Goal: Information Seeking & Learning: Learn about a topic

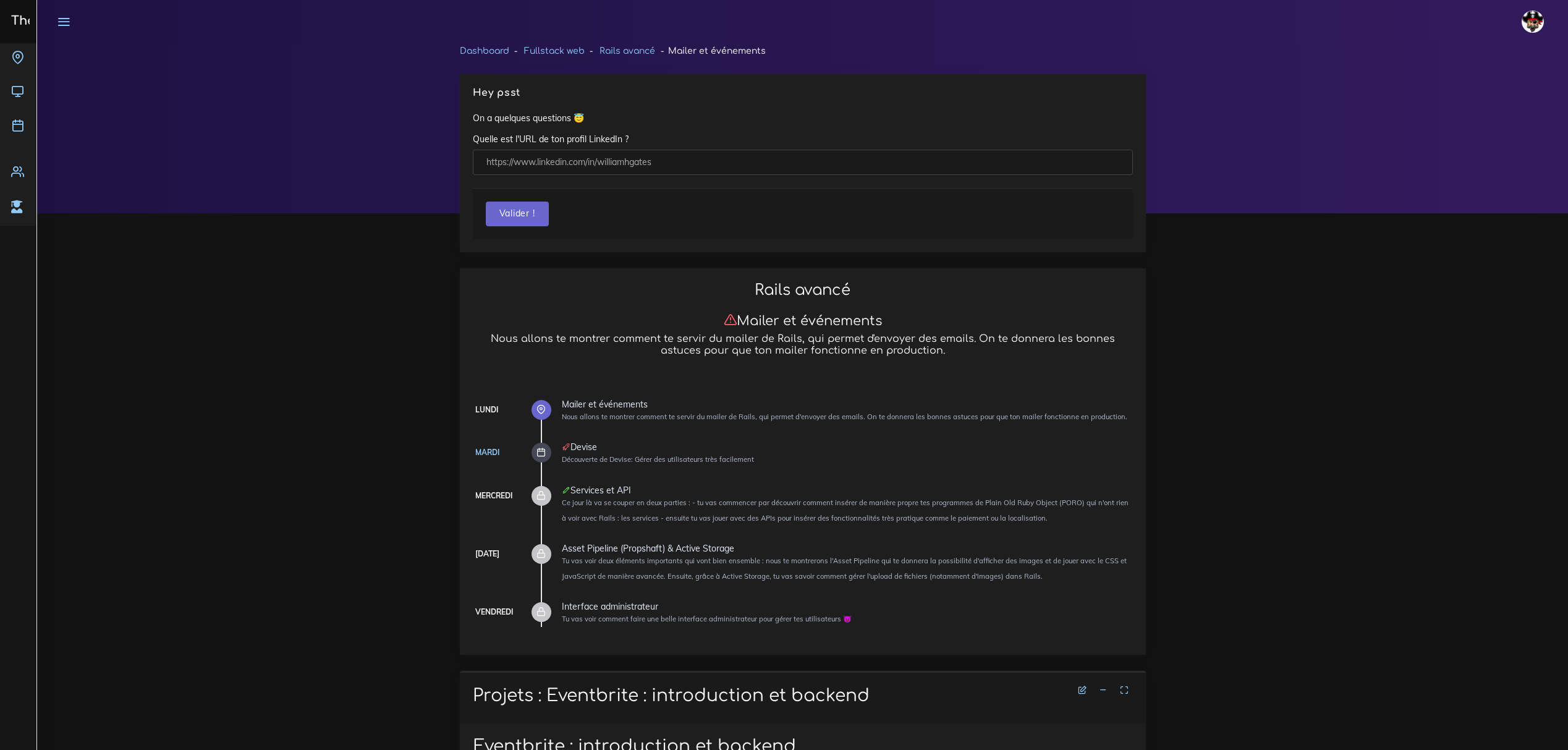
scroll to position [1236, 0]
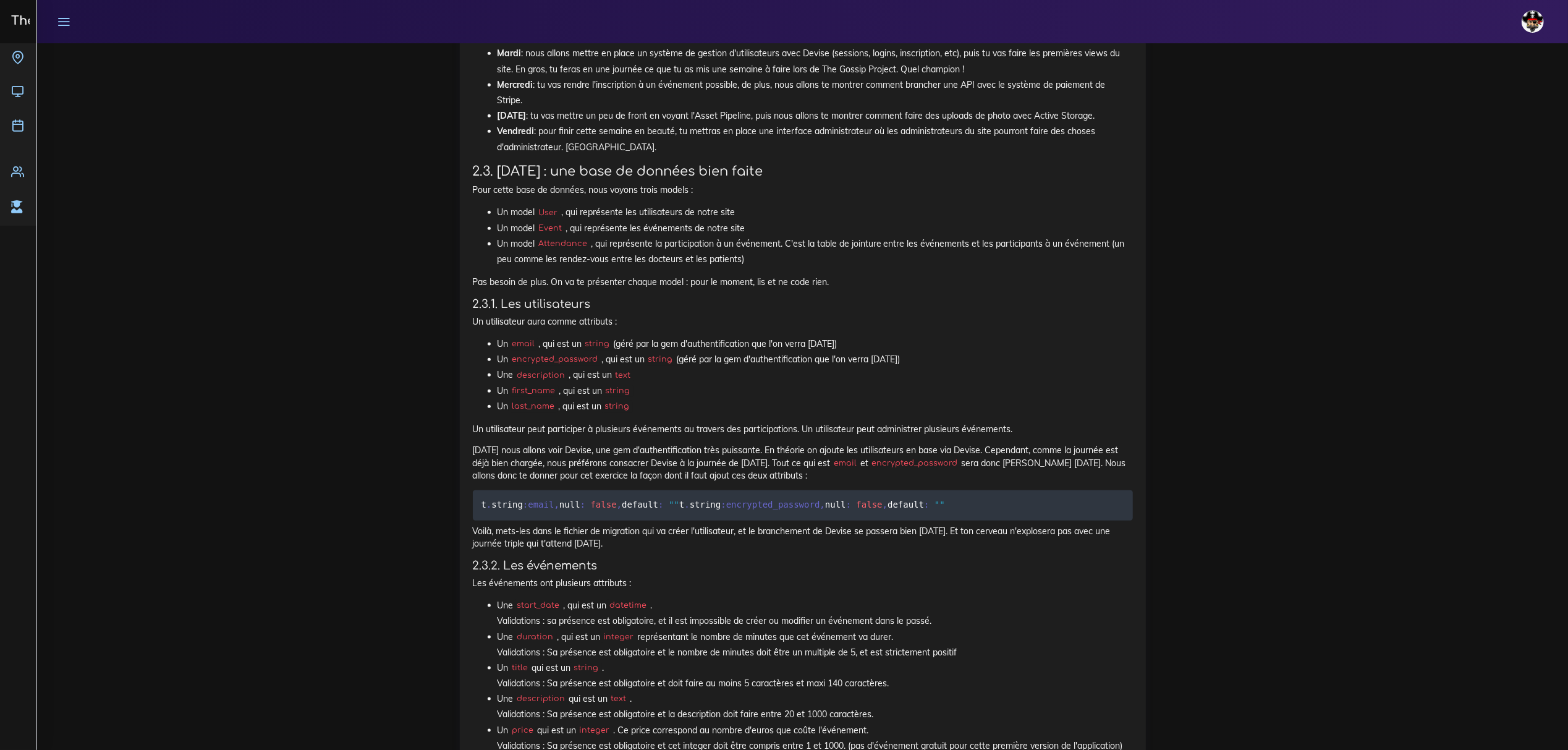
click at [60, 20] on icon at bounding box center [64, 22] width 14 height 14
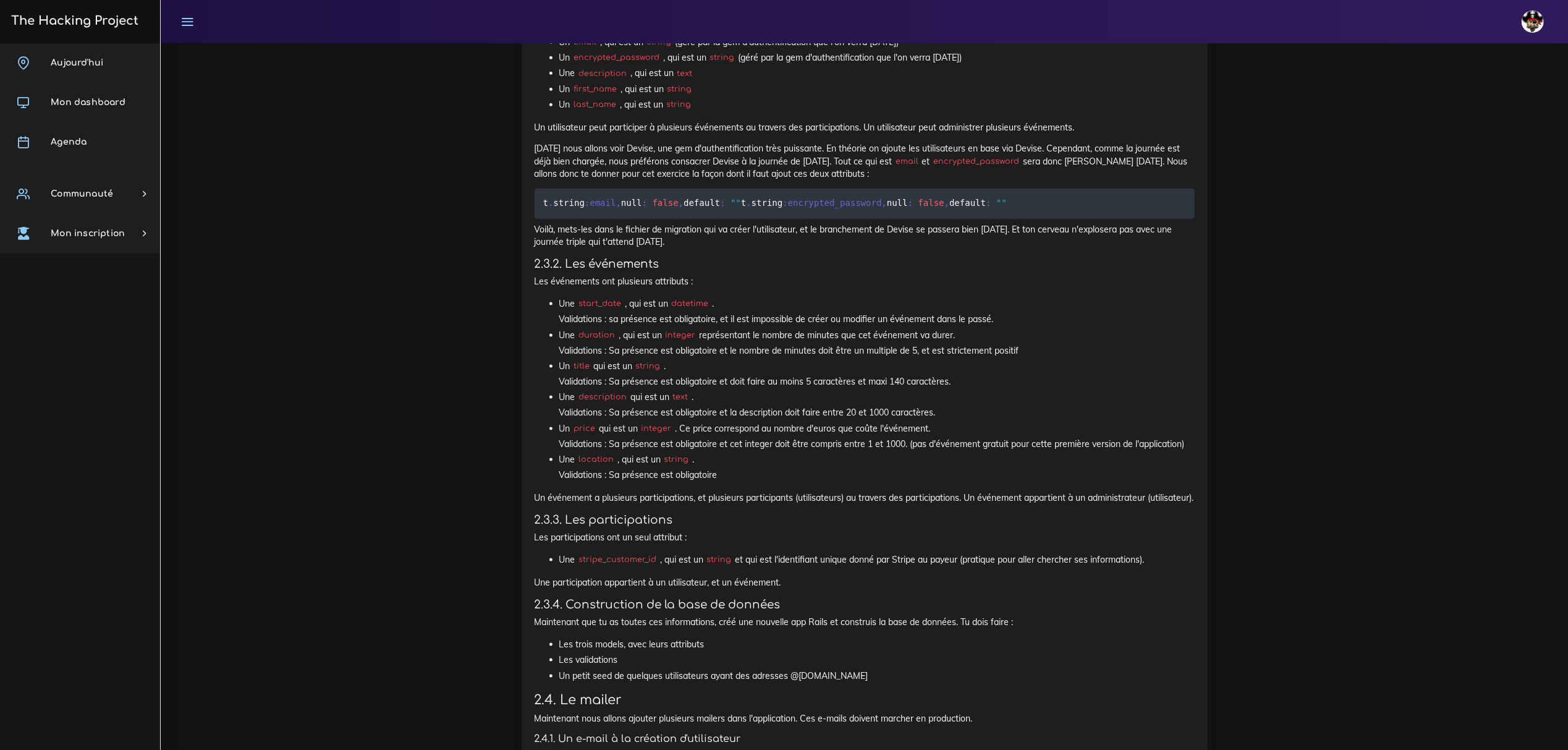
scroll to position [1566, 0]
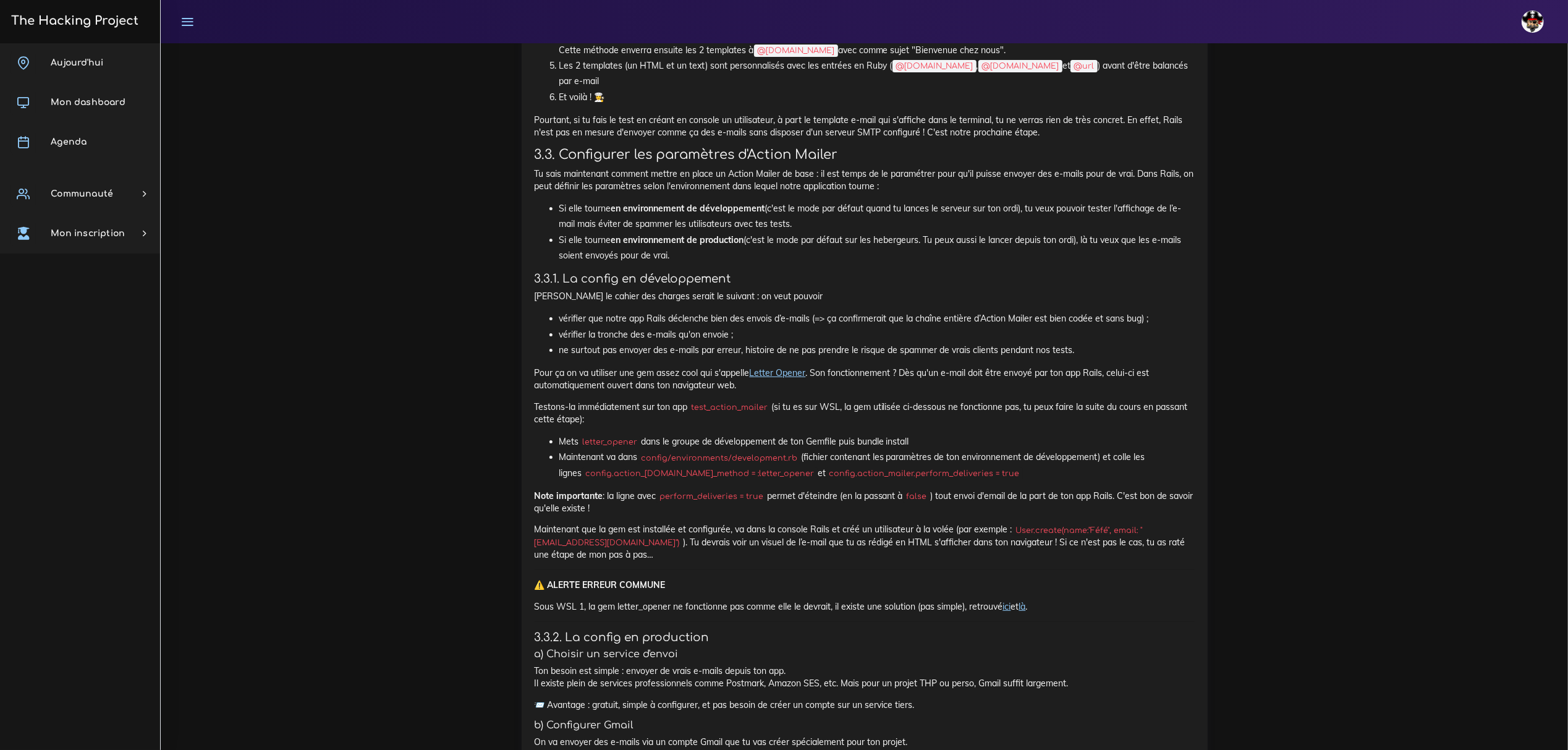
scroll to position [4816, 0]
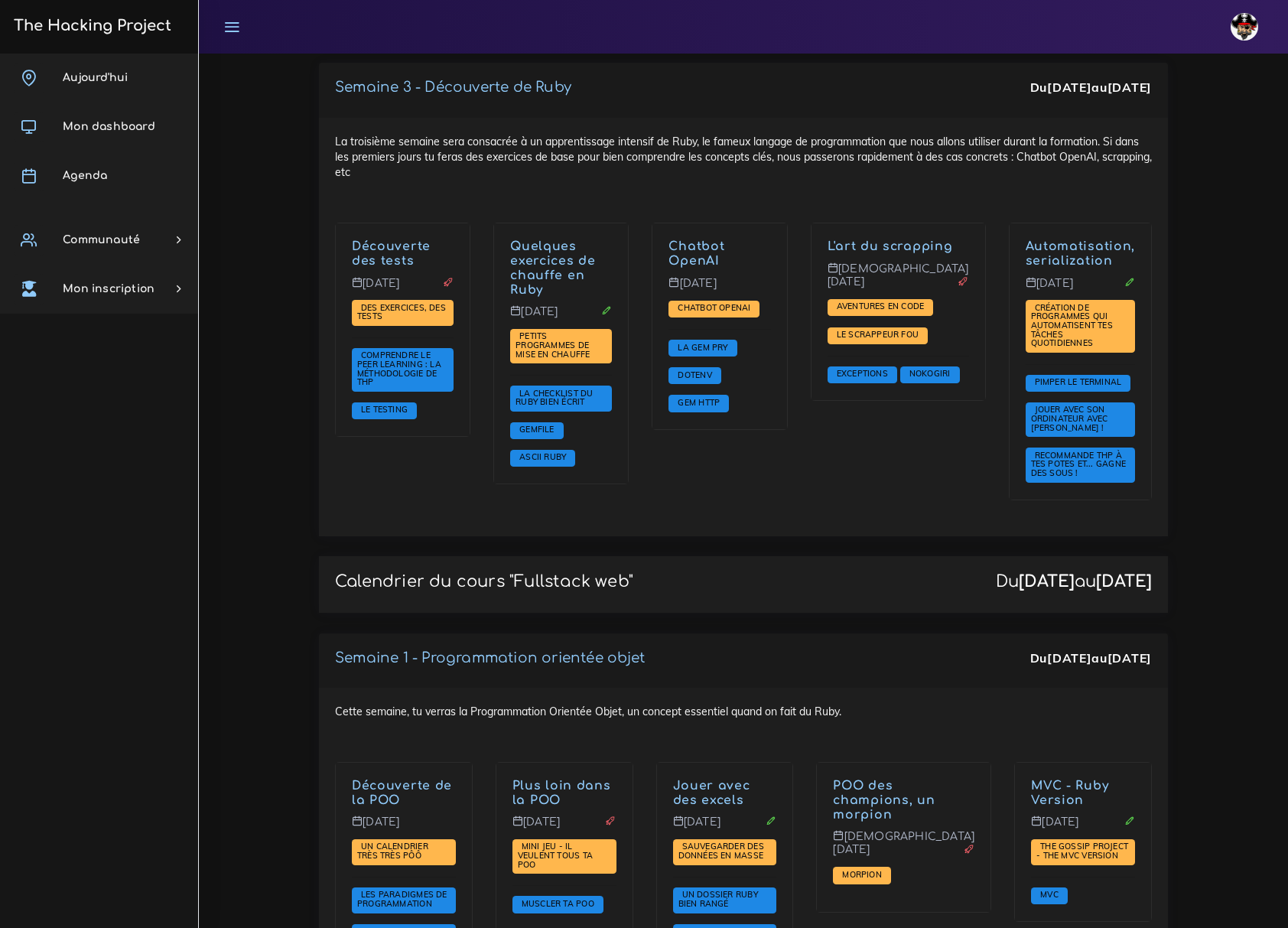
scroll to position [1631, 0]
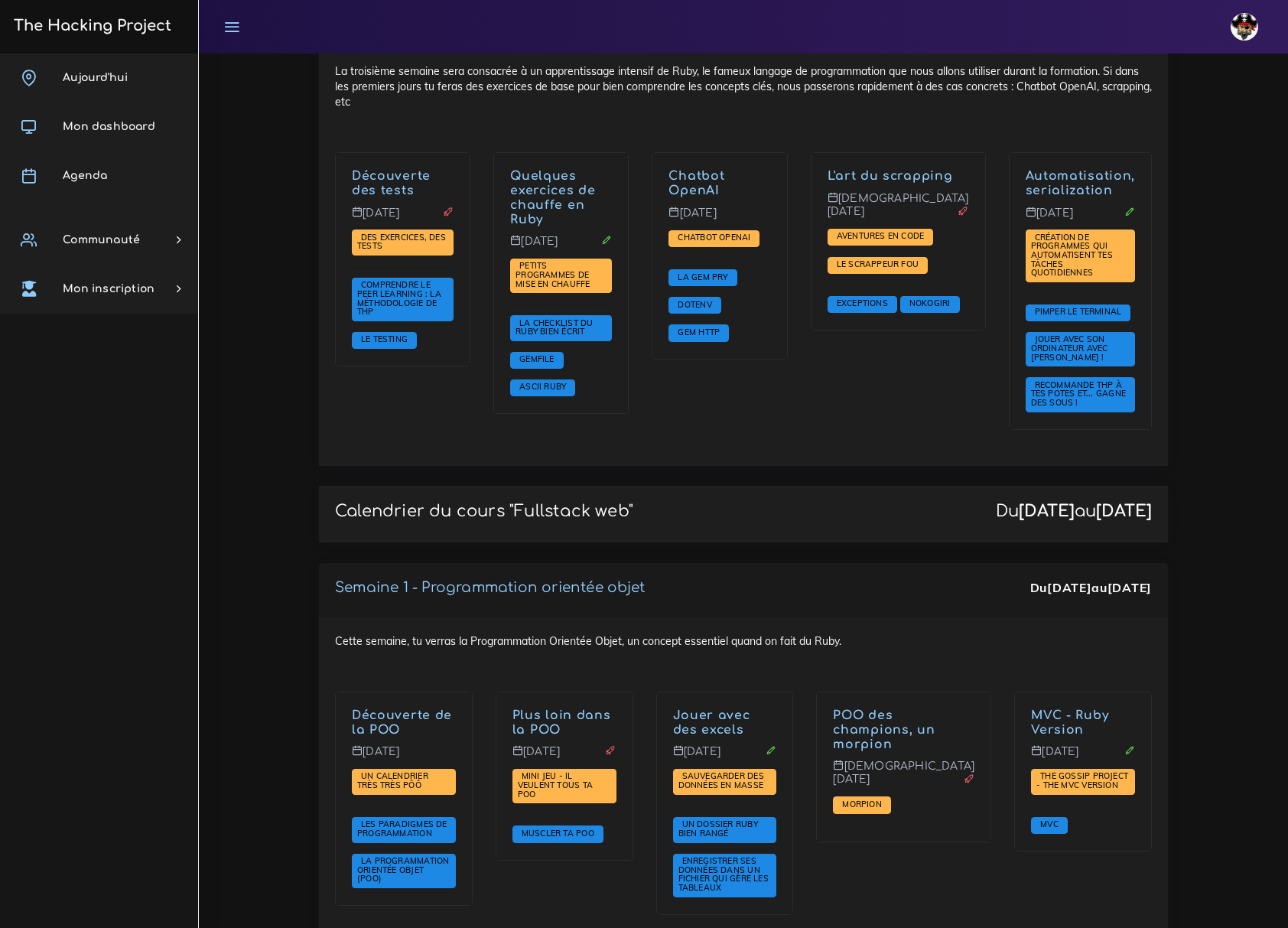
click at [833, 486] on div "Calendrier du cours "Fullstack web" Du 22 sept. au 21 nov." at bounding box center [743, 514] width 849 height 56
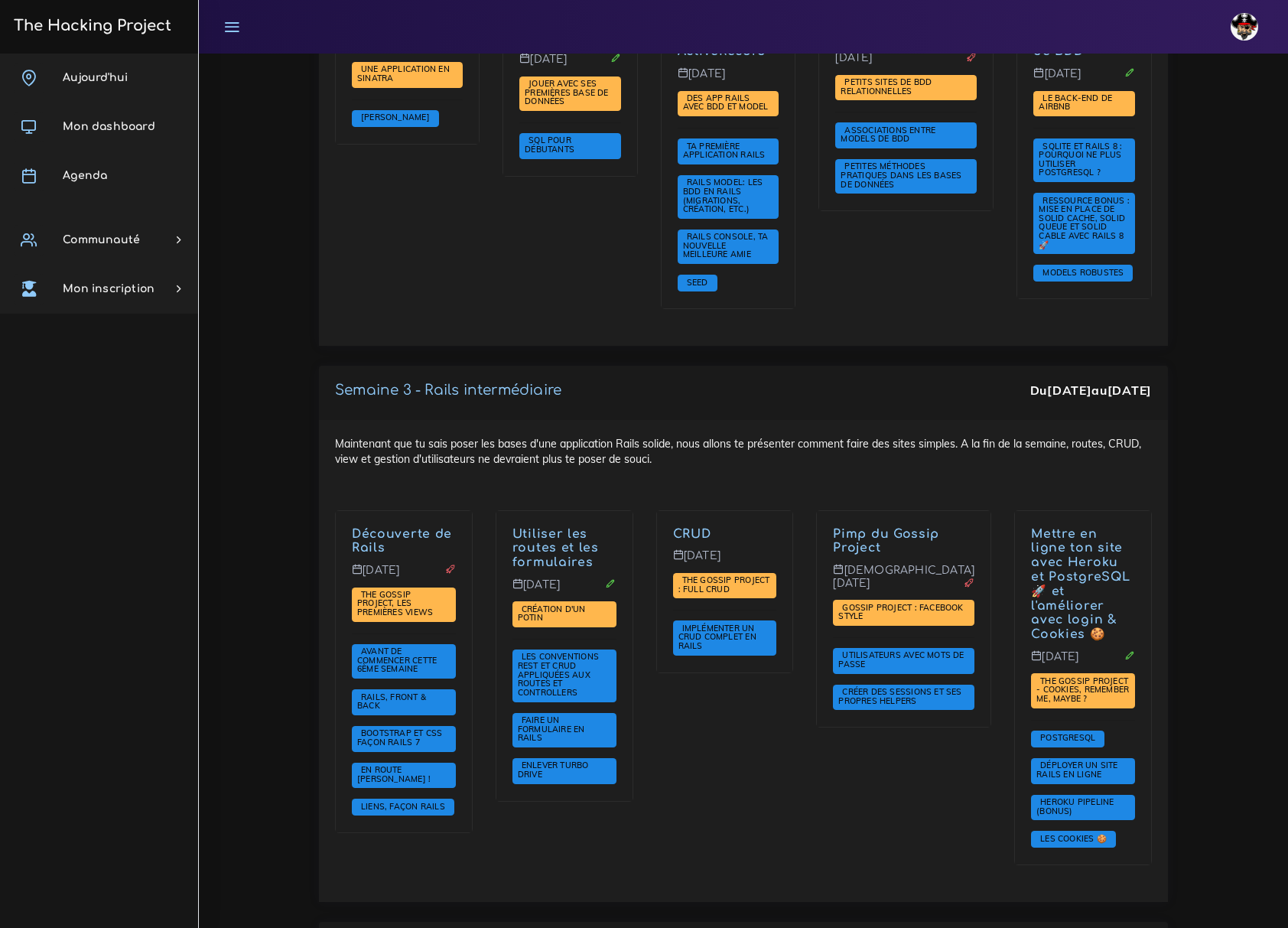
scroll to position [2752, 0]
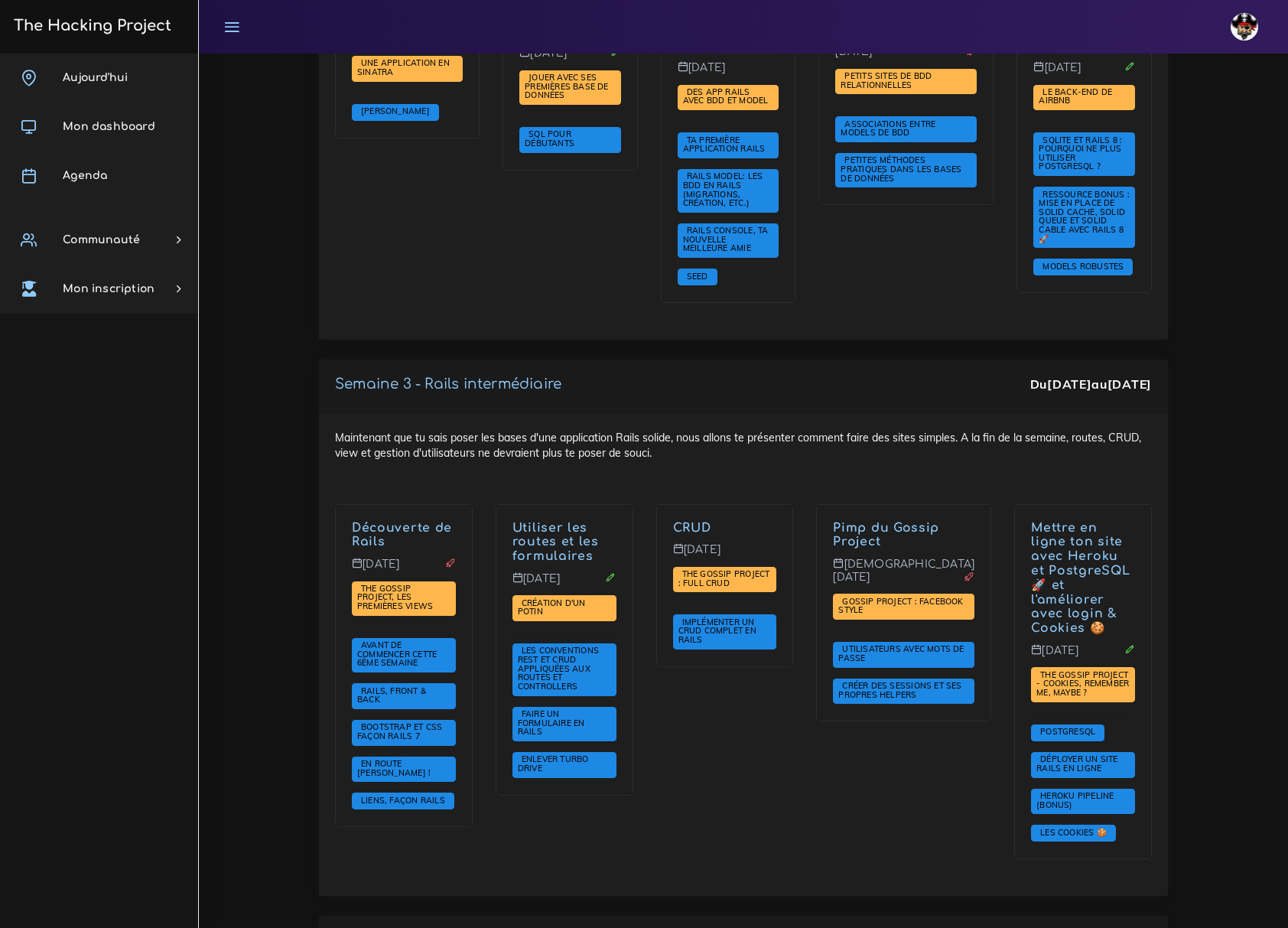
click at [716, 413] on div "Maintenant que tu sais poser les bases d'une application Rails solide, nous all…" at bounding box center [743, 654] width 849 height 482
click at [805, 714] on div "CRUD Mercredi 8 oct. The Gossip Project : Full CRUD Implémenter un CRUD complet…" at bounding box center [725, 691] width 160 height 375
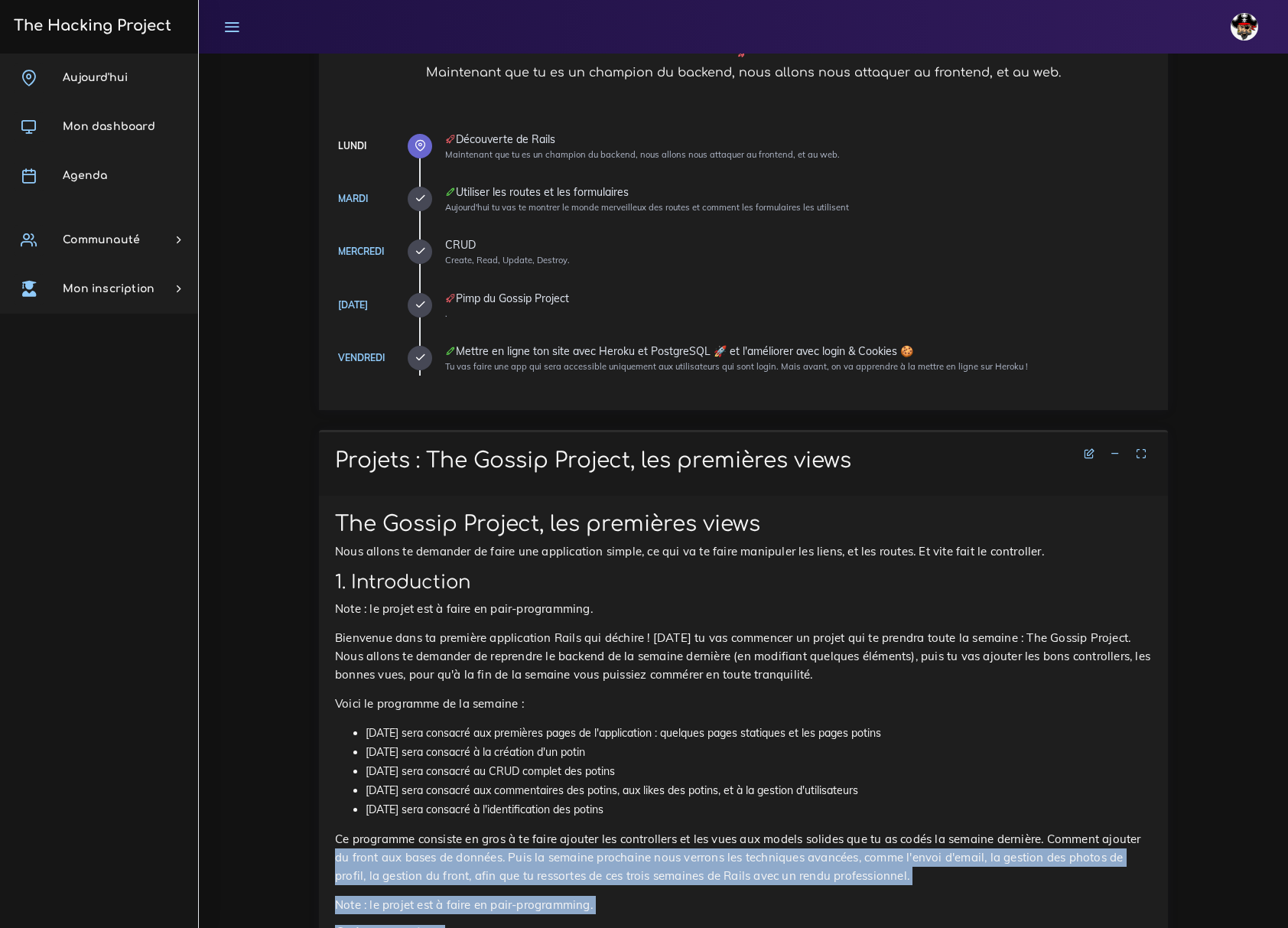
scroll to position [408, 0]
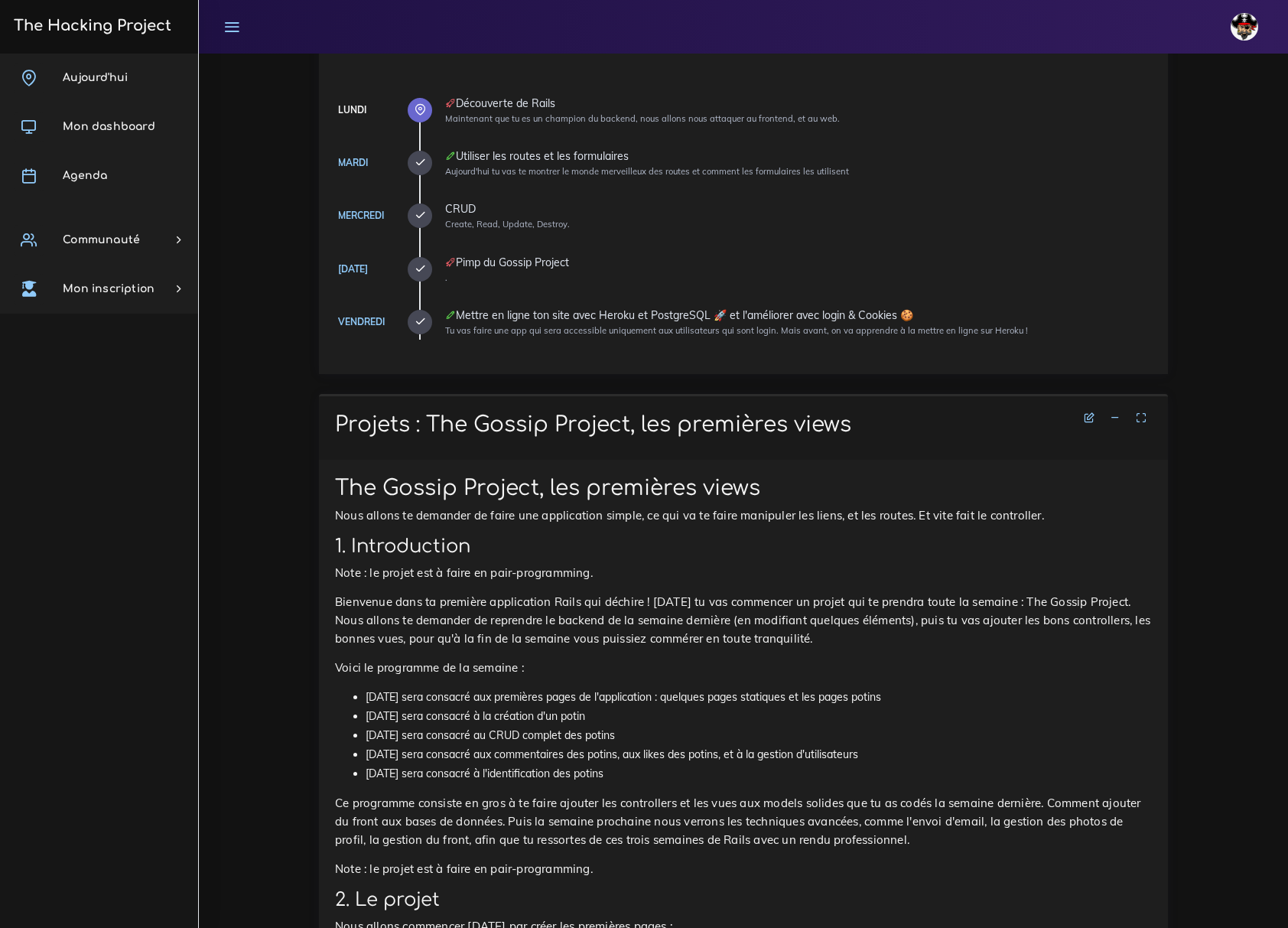
click at [347, 435] on div "Projets : The Gossip Project, les premières views" at bounding box center [743, 426] width 849 height 66
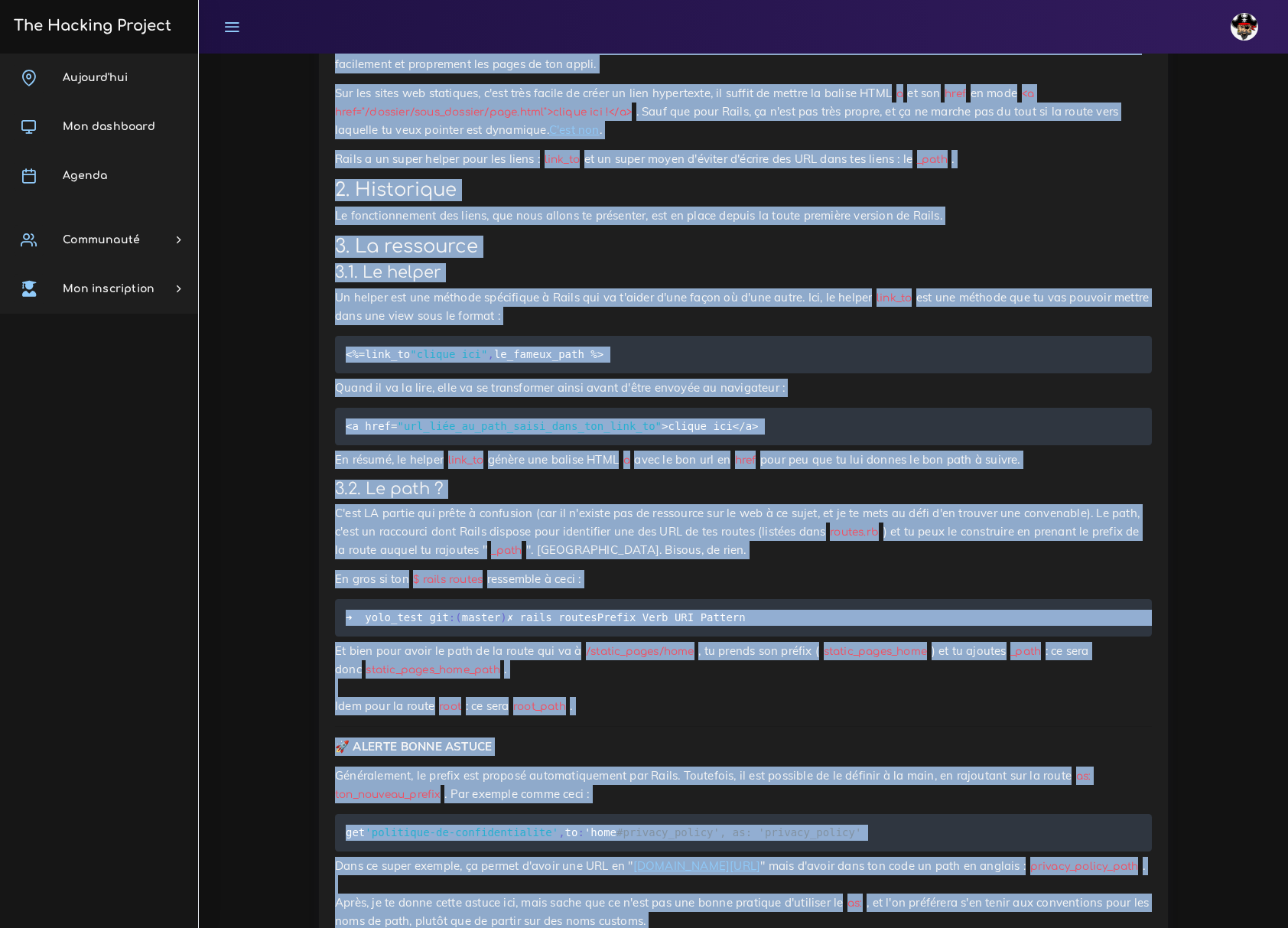
scroll to position [12294, 0]
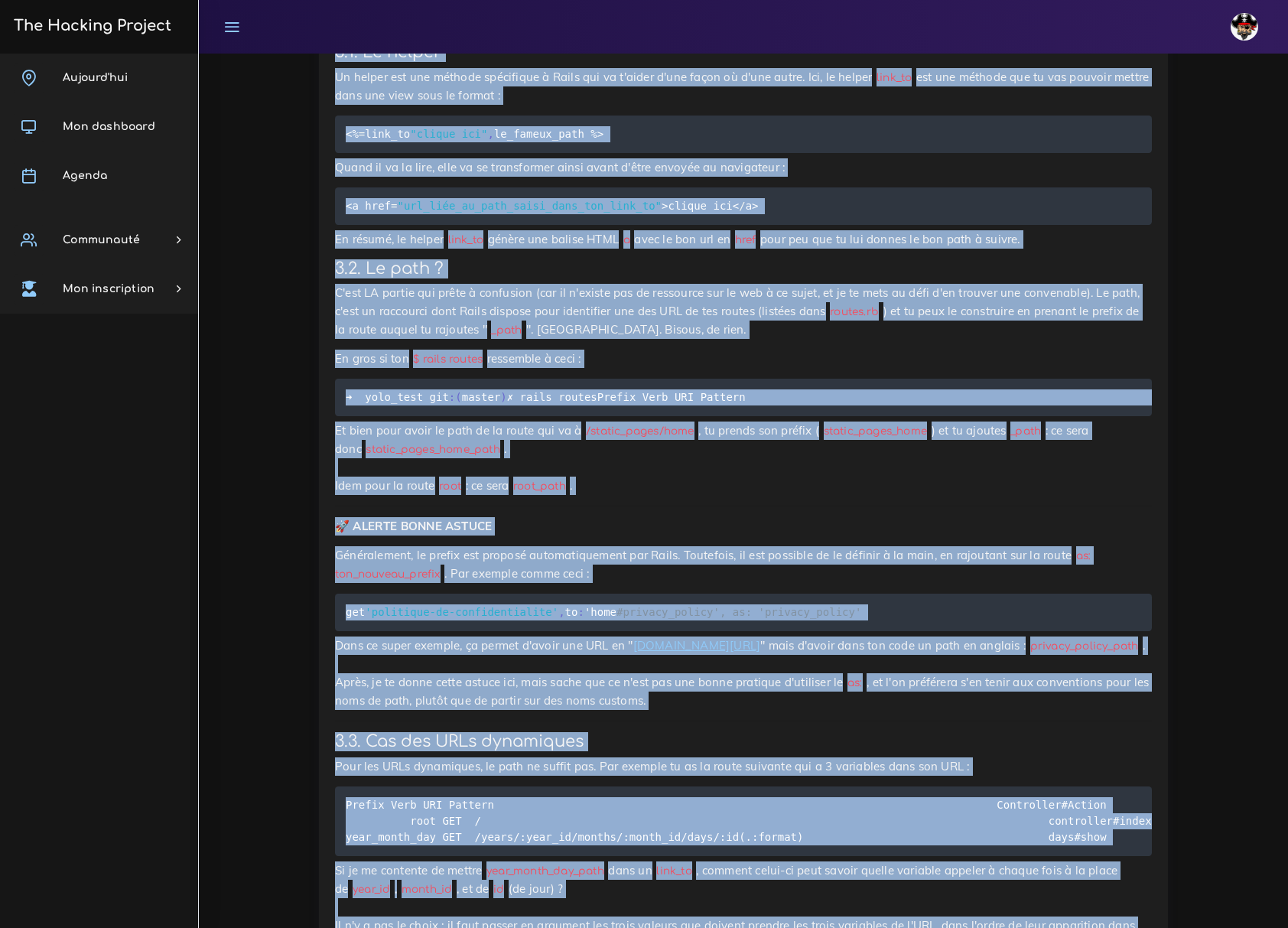
drag, startPoint x: 363, startPoint y: 420, endPoint x: 1133, endPoint y: 867, distance: 890.3
copy div "Projets : The Gossip Project, les premières views The Gossip Project, les premi…"
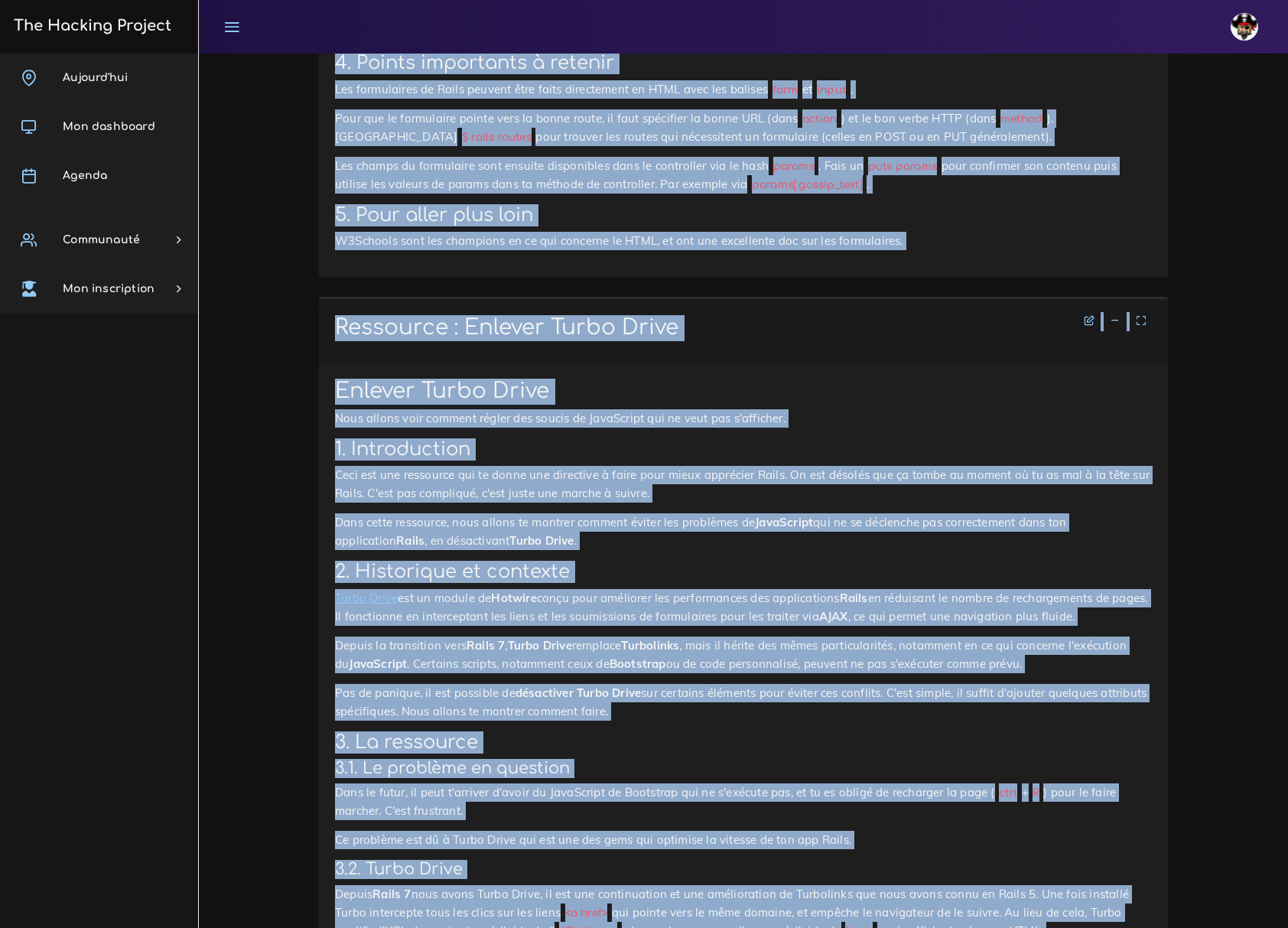
scroll to position [10450, 0]
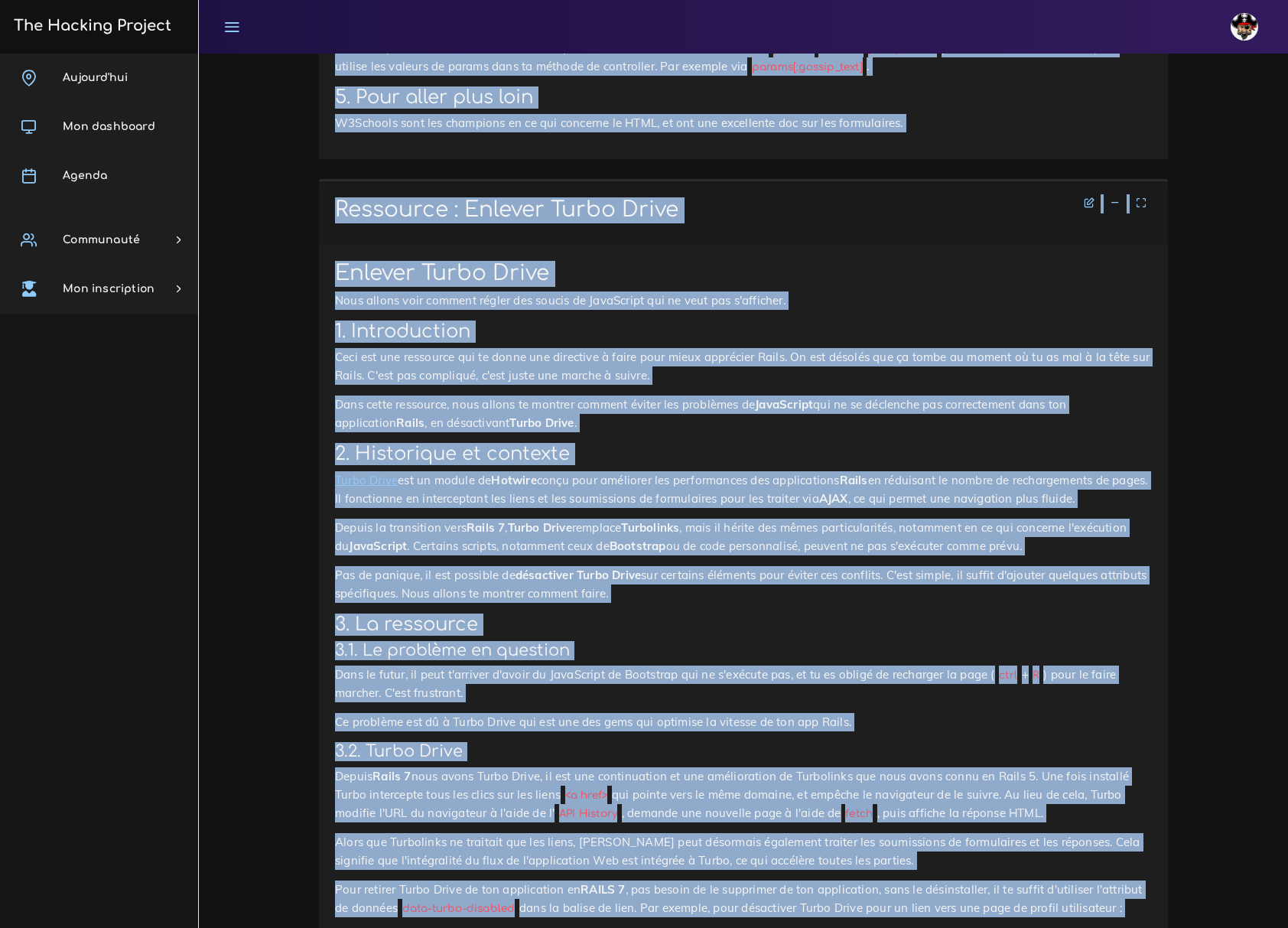
drag, startPoint x: 374, startPoint y: 325, endPoint x: 1123, endPoint y: 836, distance: 906.7
copy div "Projets : Création d'un potin Création d'un potin Dans ce projet, tu vas manipu…"
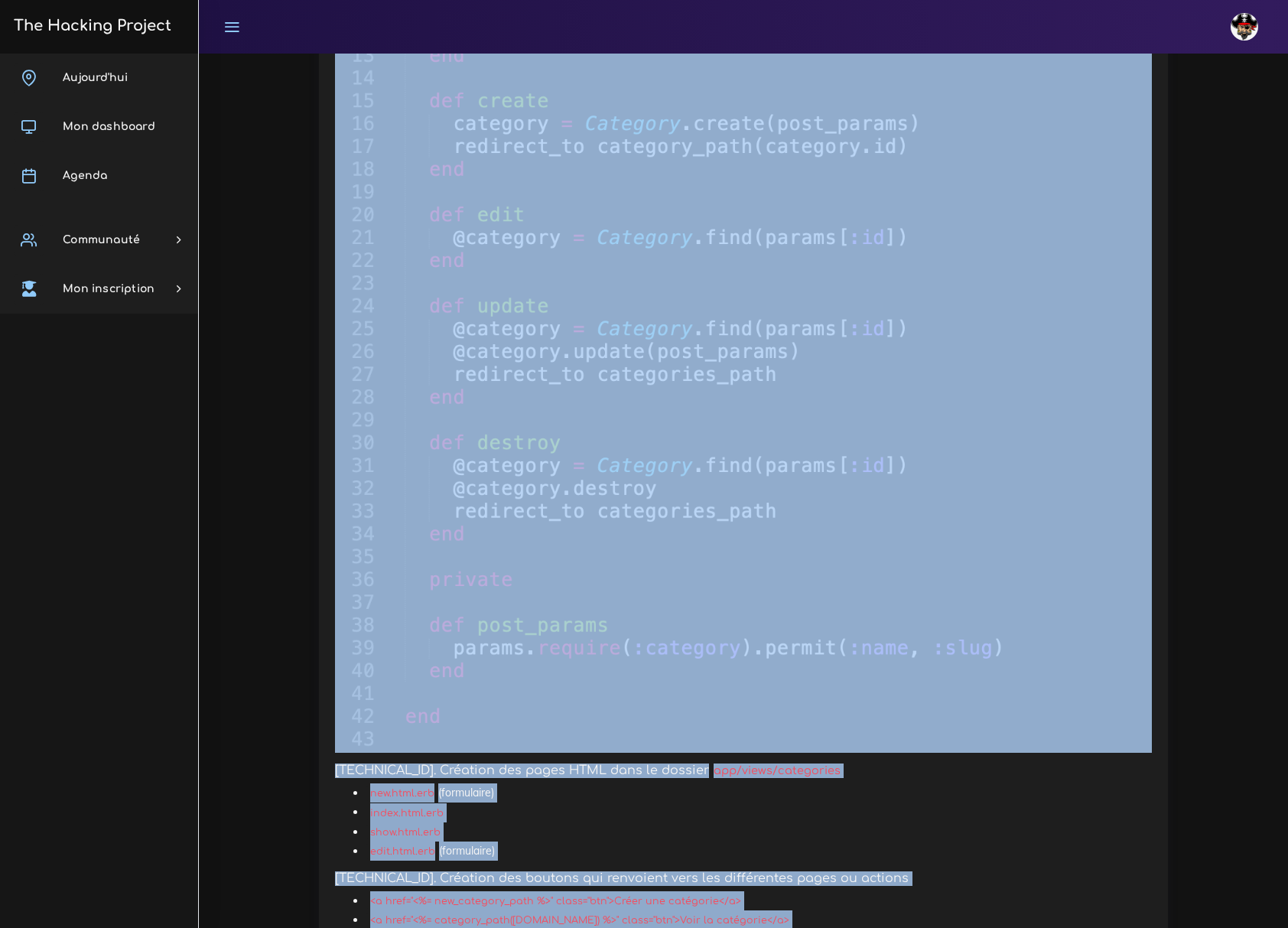
scroll to position [8860, 0]
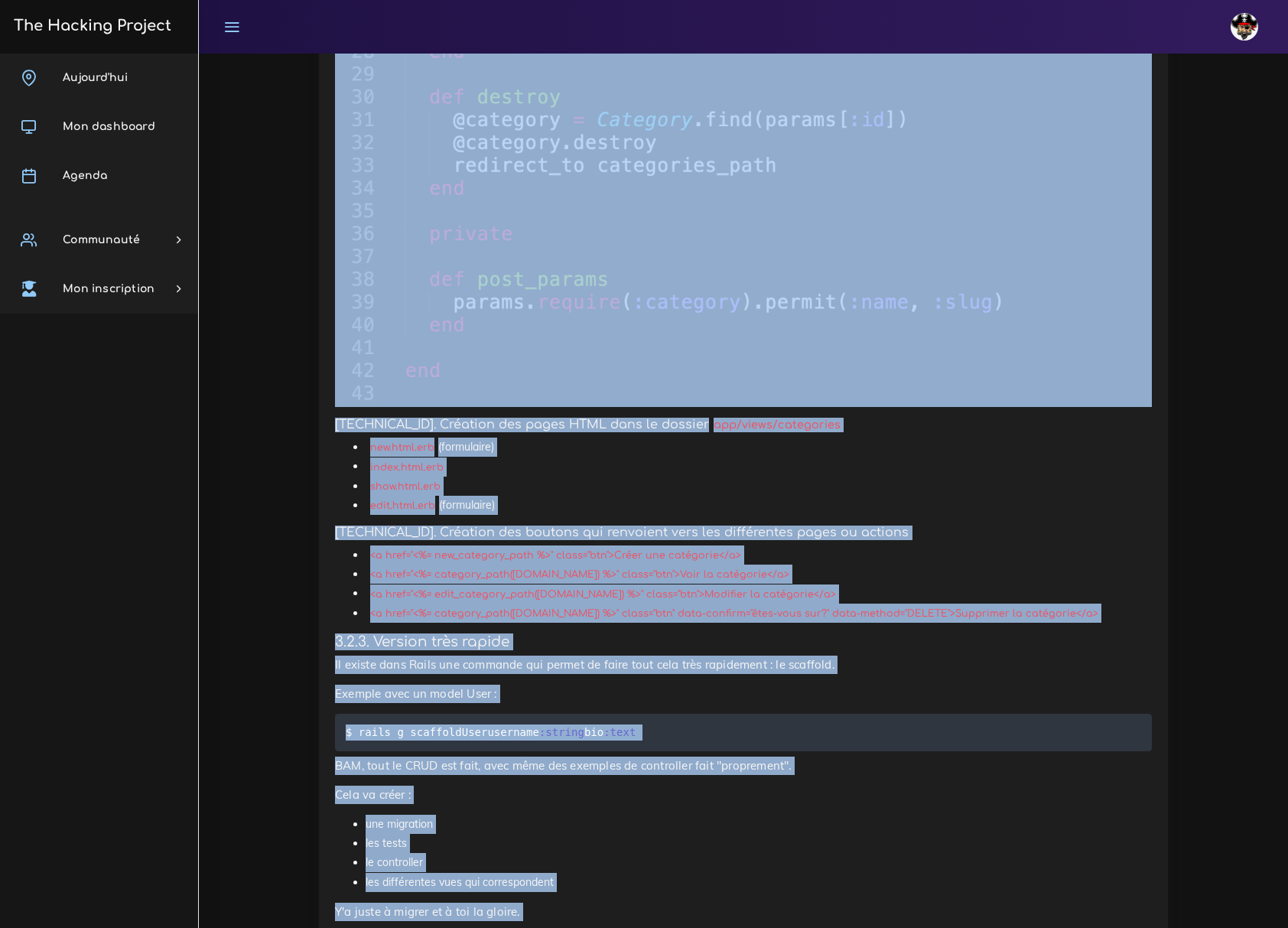
drag, startPoint x: 330, startPoint y: 391, endPoint x: 1151, endPoint y: 849, distance: 940.1
copy div "Loremip : Dol Sitame Consect : Adip ELIT Sed Doeius Tempori : Utla ETDO M Ali E…"
click at [236, 29] on icon at bounding box center [232, 27] width 17 height 17
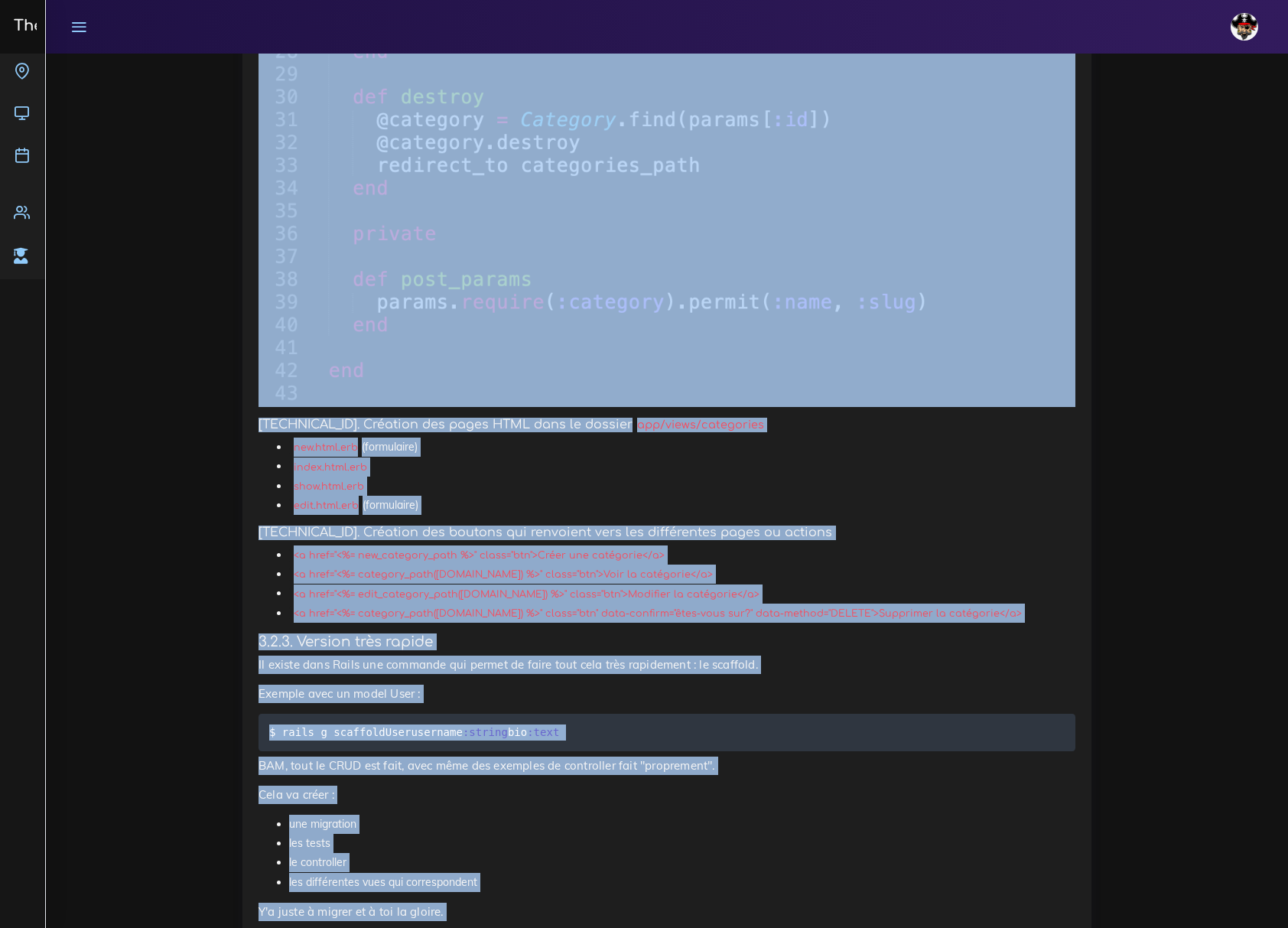
click at [76, 18] on icon at bounding box center [79, 27] width 17 height 17
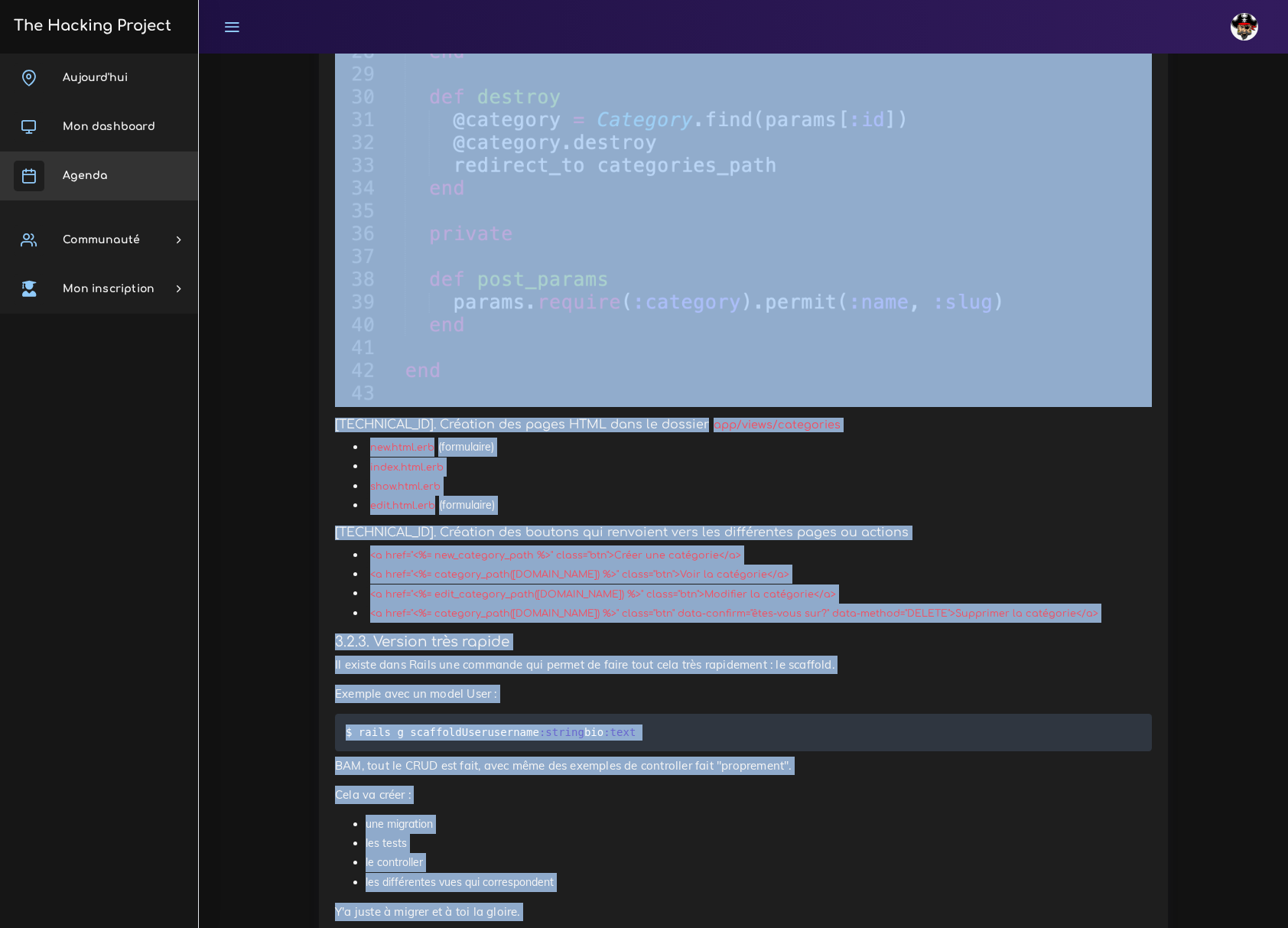
click at [98, 184] on link "Agenda" at bounding box center [98, 176] width 198 height 49
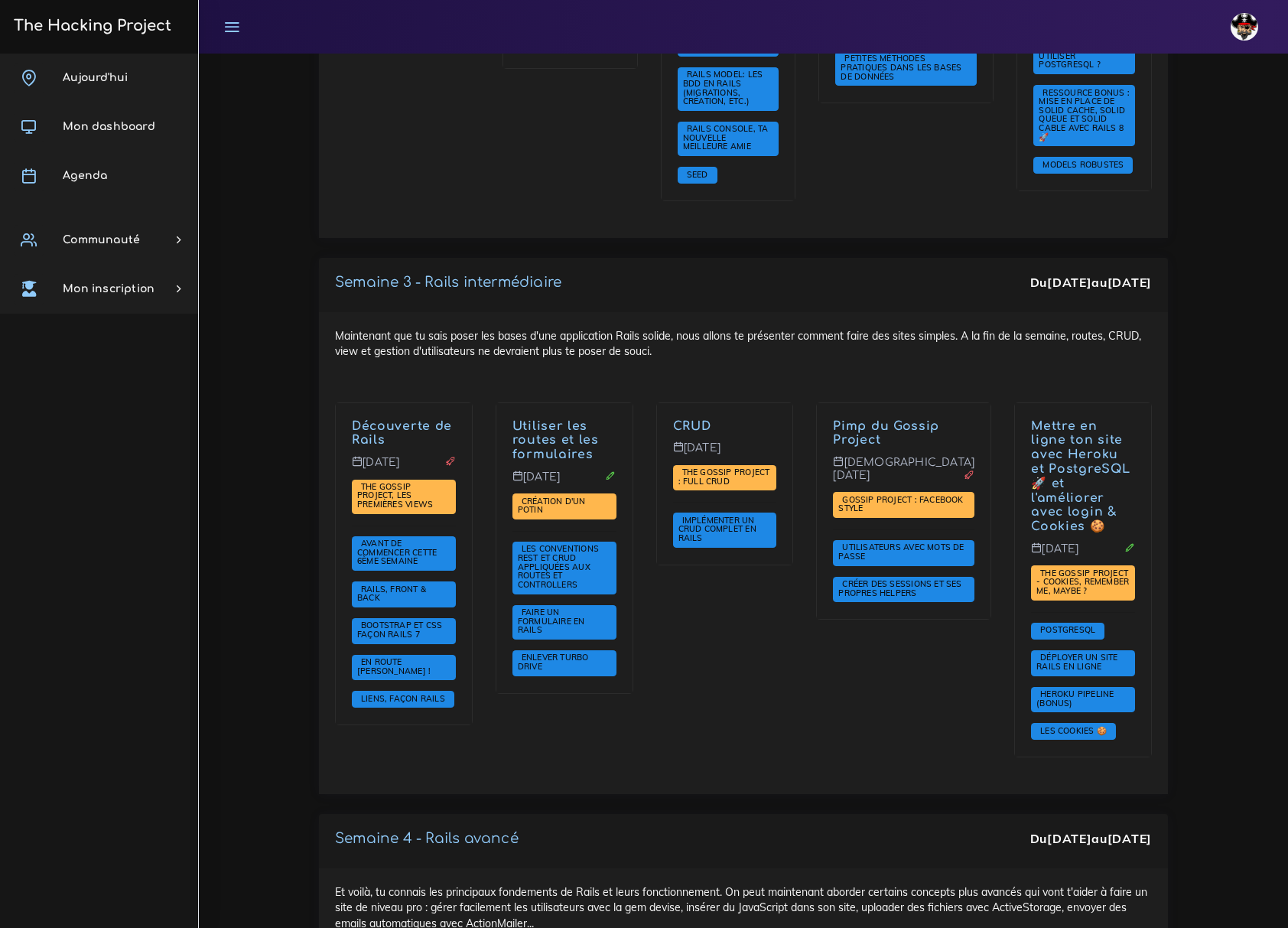
scroll to position [2956, 0]
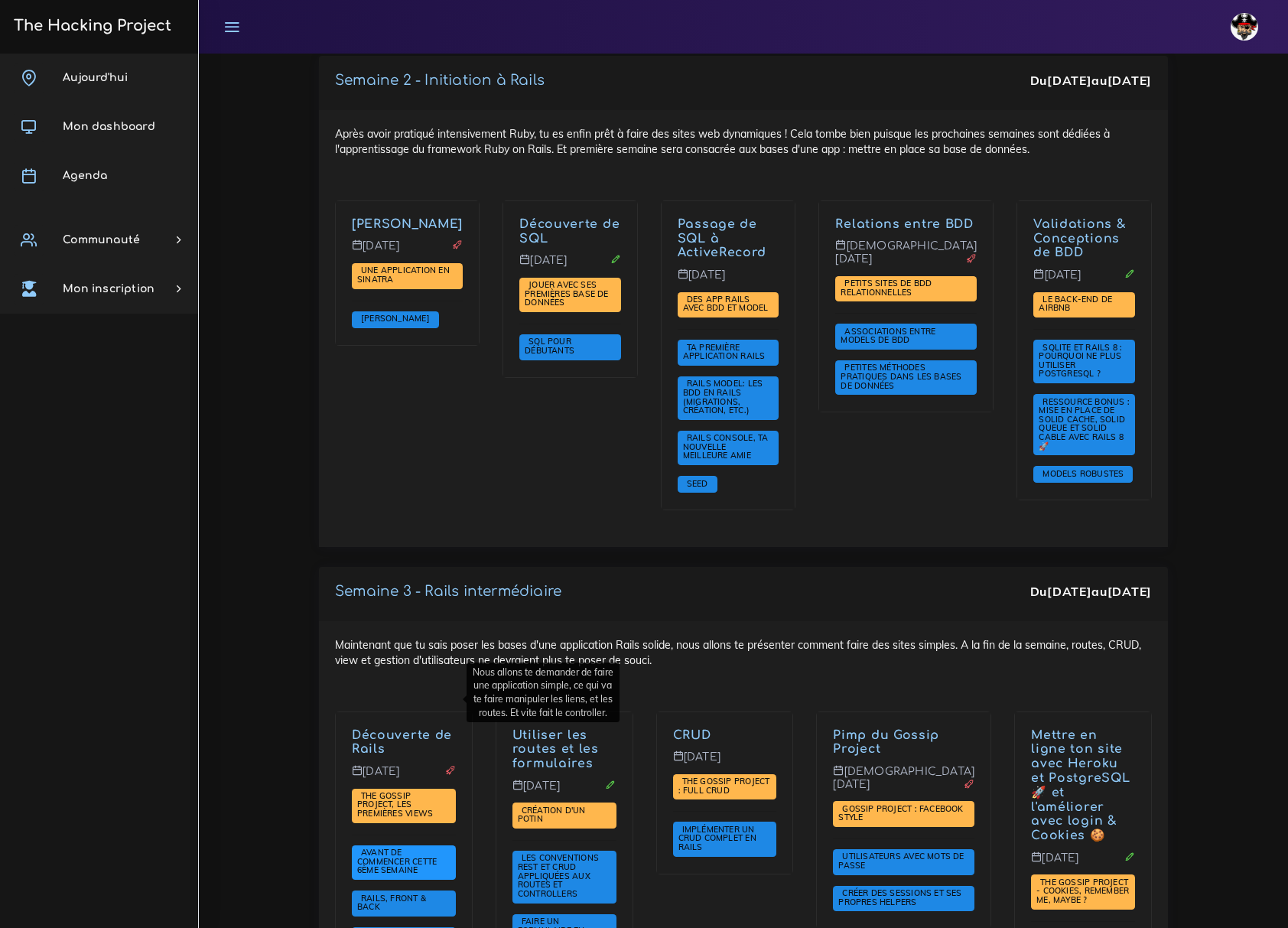
scroll to position [2548, 0]
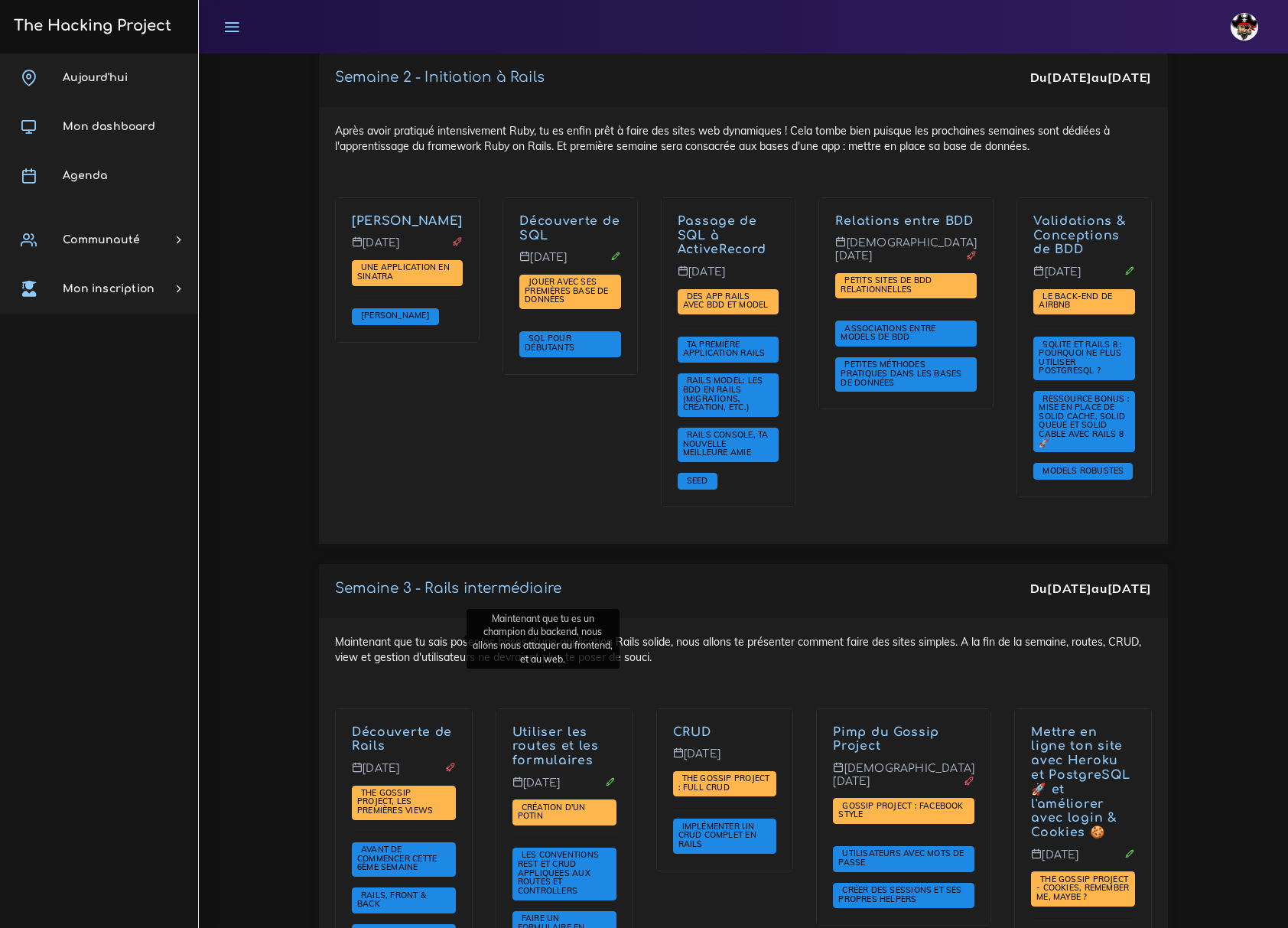
click at [711, 618] on div "Maintenant que tu sais poser les bases d'une application Rails solide, nous all…" at bounding box center [743, 858] width 849 height 482
click at [834, 618] on div "Maintenant que tu sais poser les bases d'une application Rails solide, nous all…" at bounding box center [743, 858] width 849 height 482
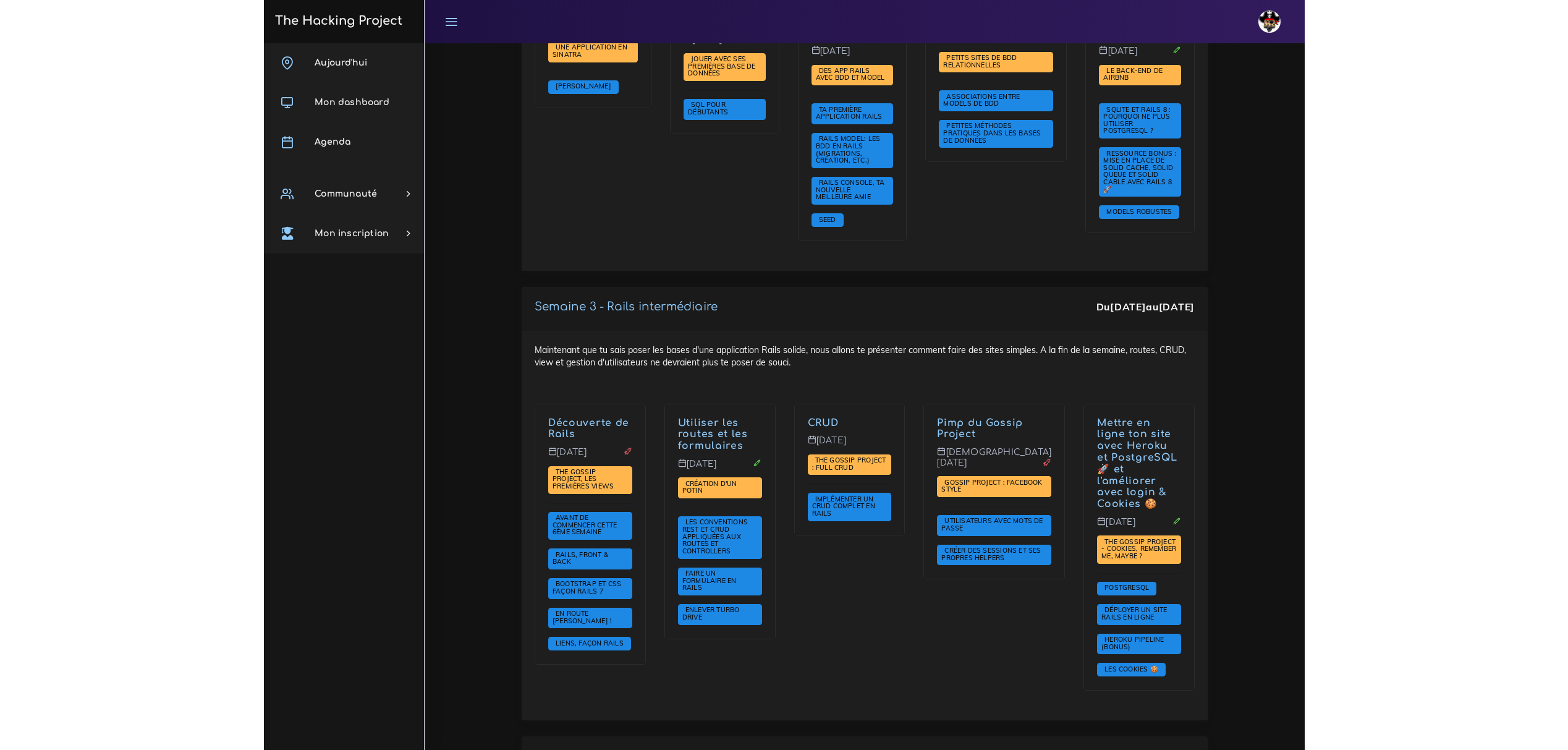
scroll to position [2225, 0]
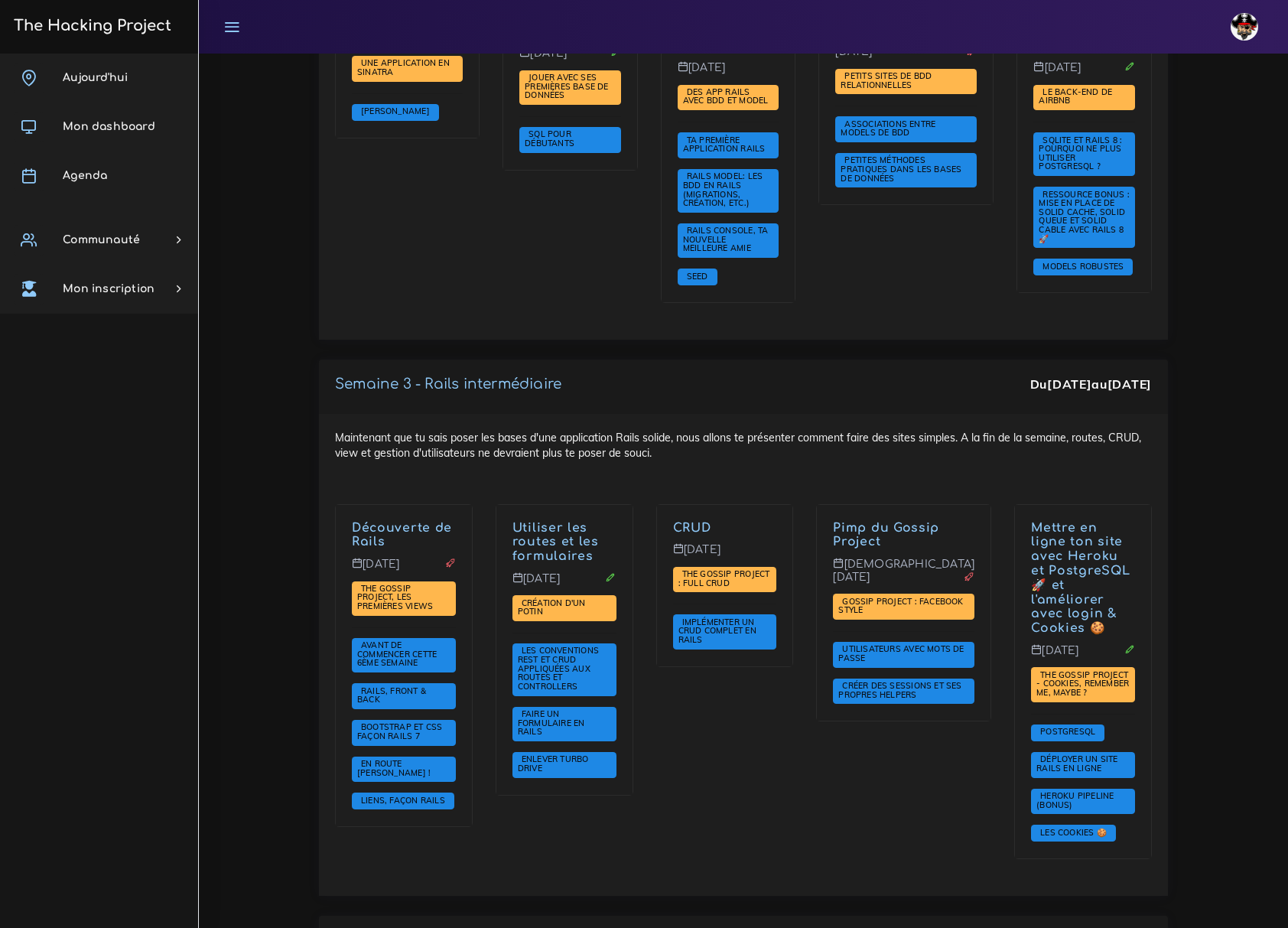
click at [74, 698] on div "Aujourd'hui Mon dashboard Agenda Communauté Ambassade Certifications Marketplac…" at bounding box center [98, 490] width 198 height 874
click at [1, 643] on div "Aujourd'hui Mon dashboard Agenda Communauté Ambassade Certifications Marketplac…" at bounding box center [98, 490] width 198 height 874
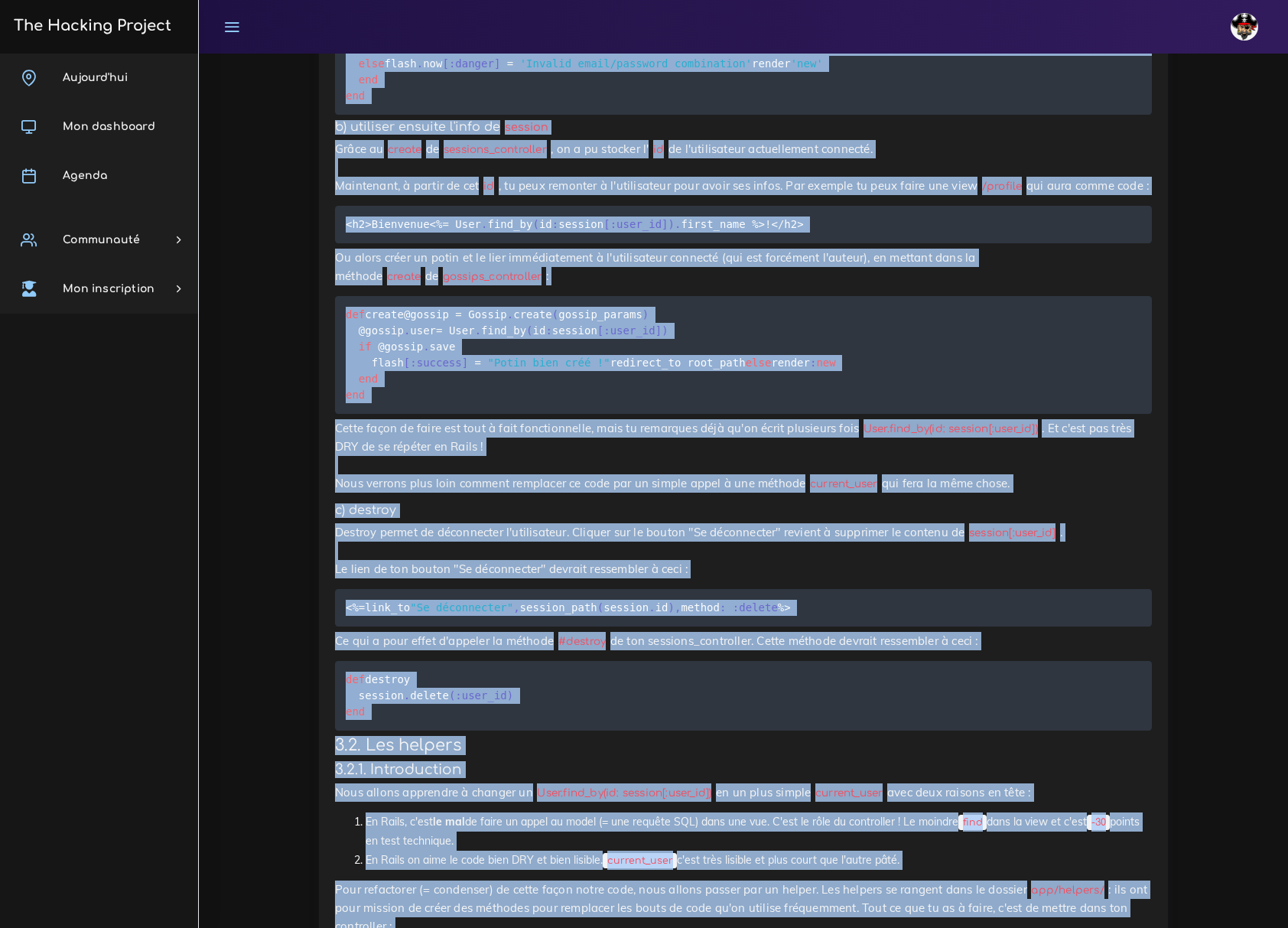
scroll to position [8160, 0]
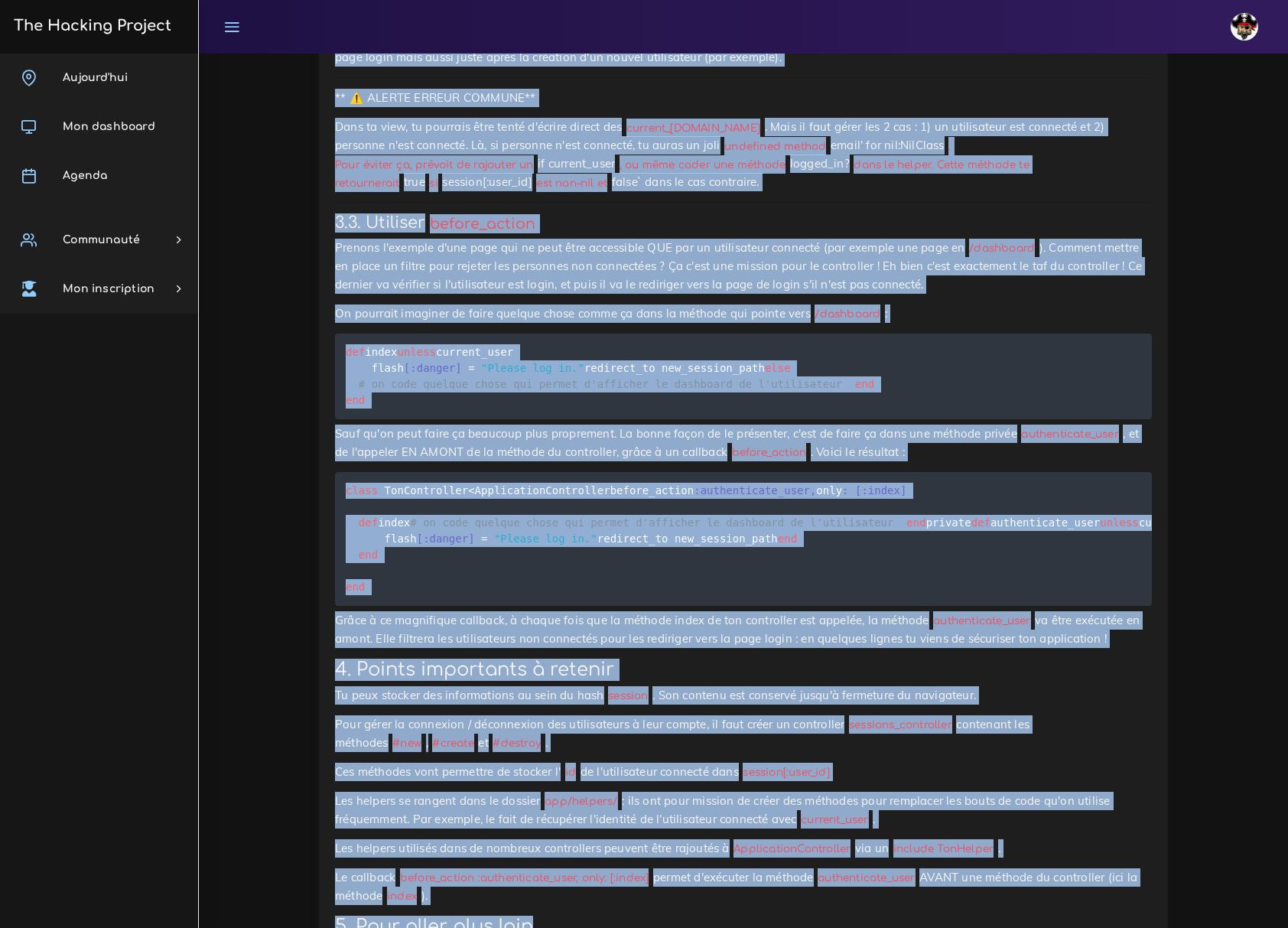
drag, startPoint x: 331, startPoint y: 322, endPoint x: 1100, endPoint y: 826, distance: 919.4
copy div "Projets : Gossip Project : Facebook style Gossip Project : Facebook style On va…"
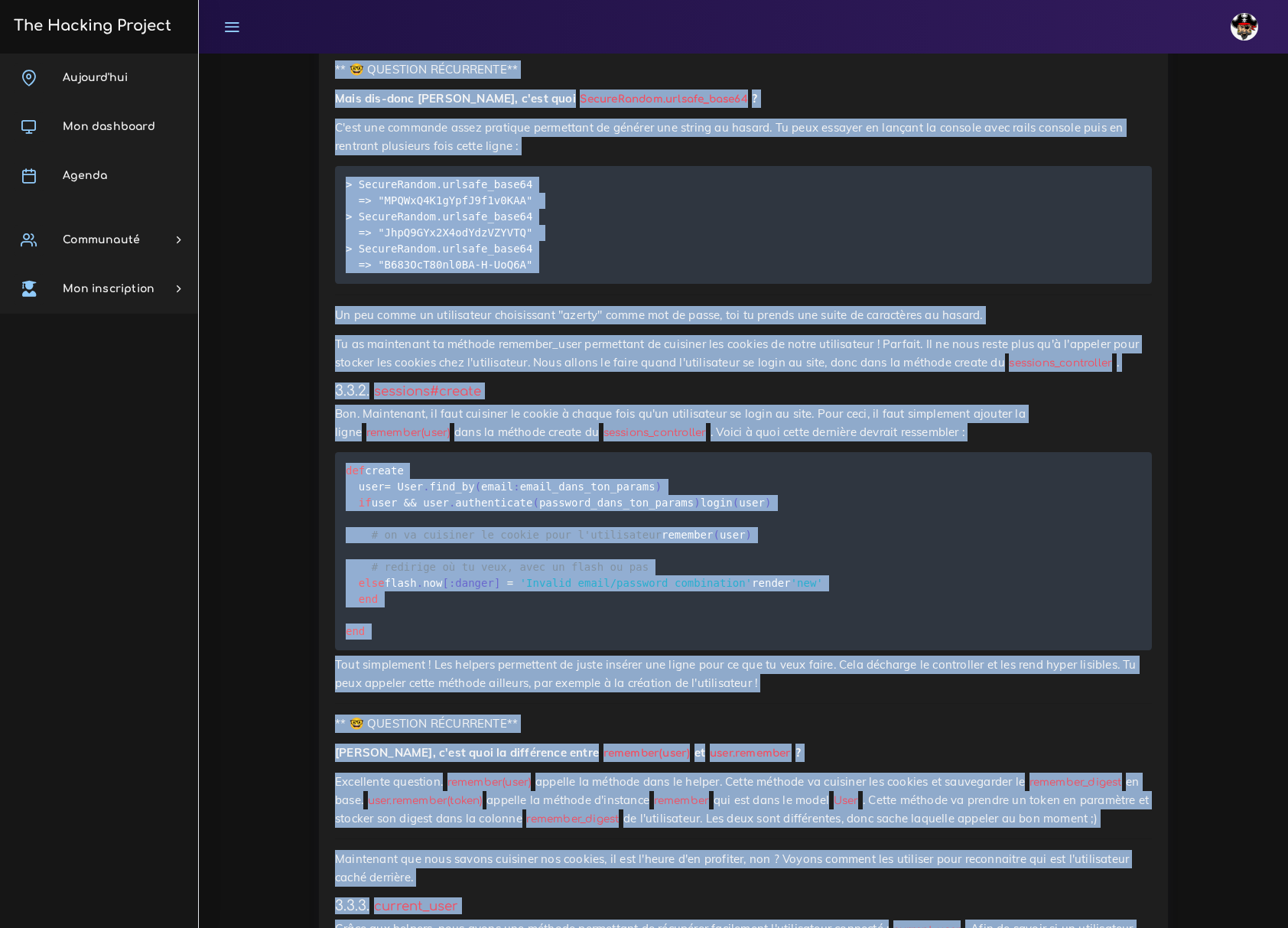
scroll to position [18730, 0]
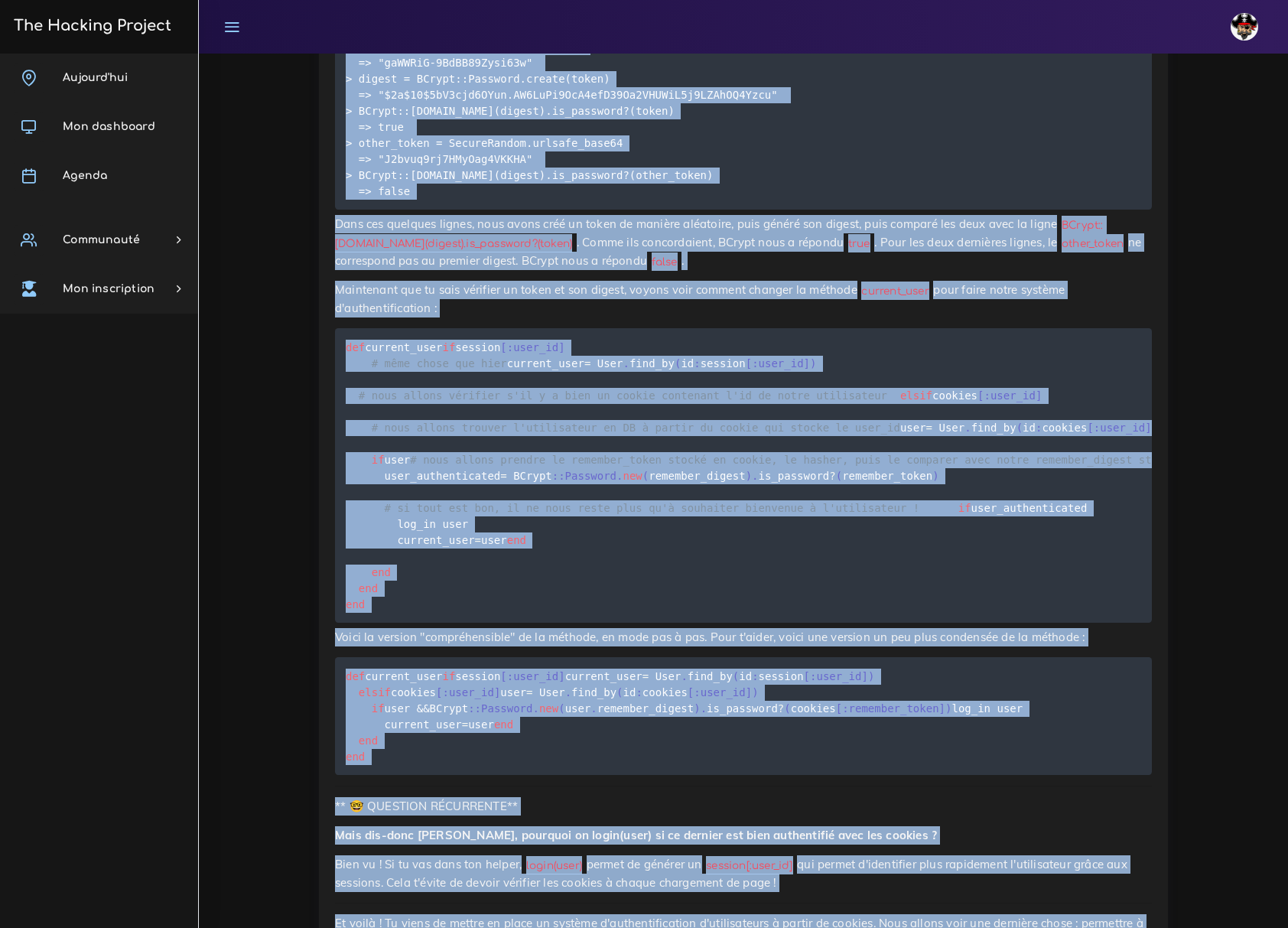
drag, startPoint x: 352, startPoint y: 337, endPoint x: 1086, endPoint y: 820, distance: 878.7
copy div "Projets : The Gossip Project - Cookies, remember me, maybe ? The Gossip Project…"
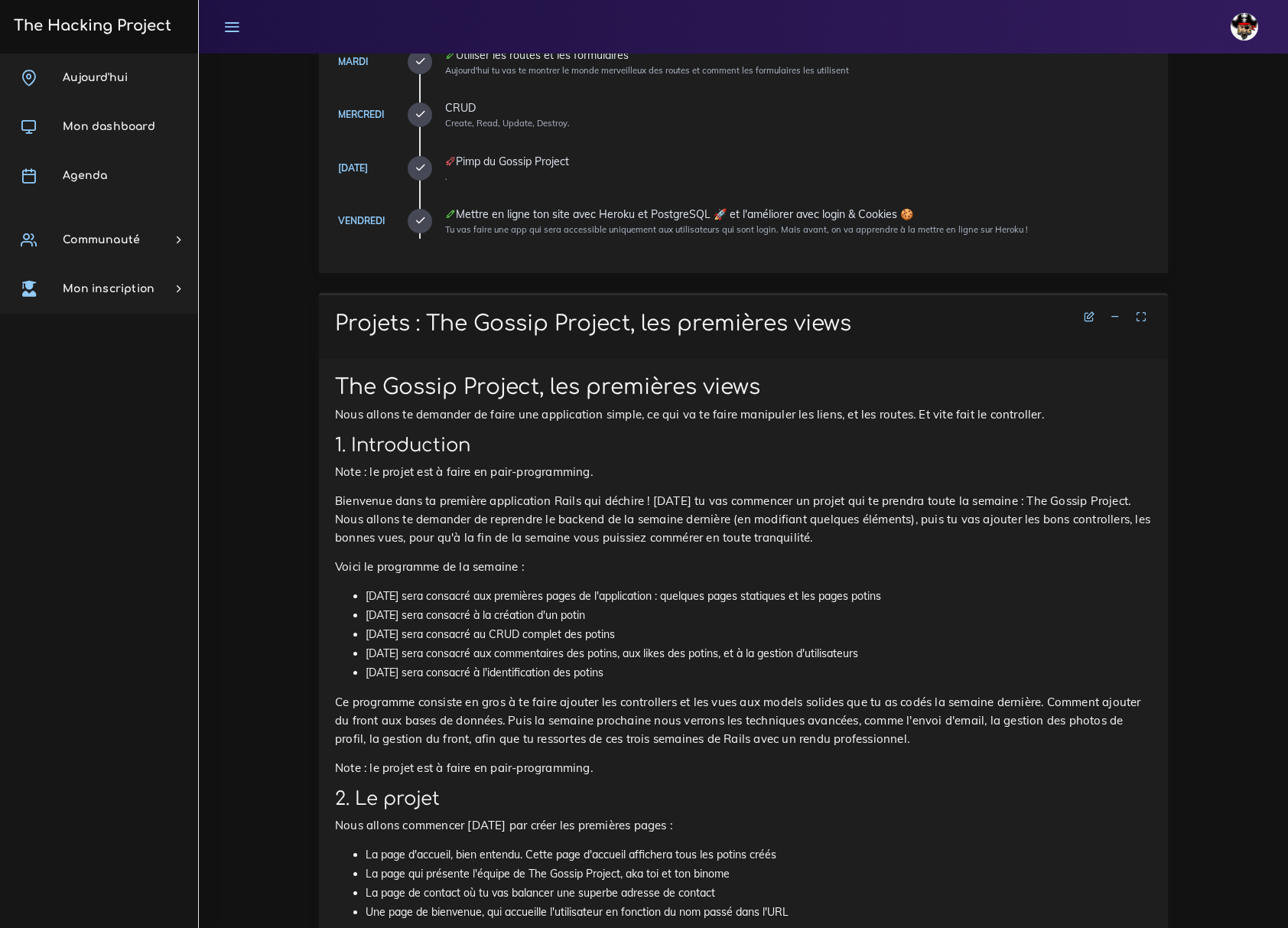
scroll to position [509, 0]
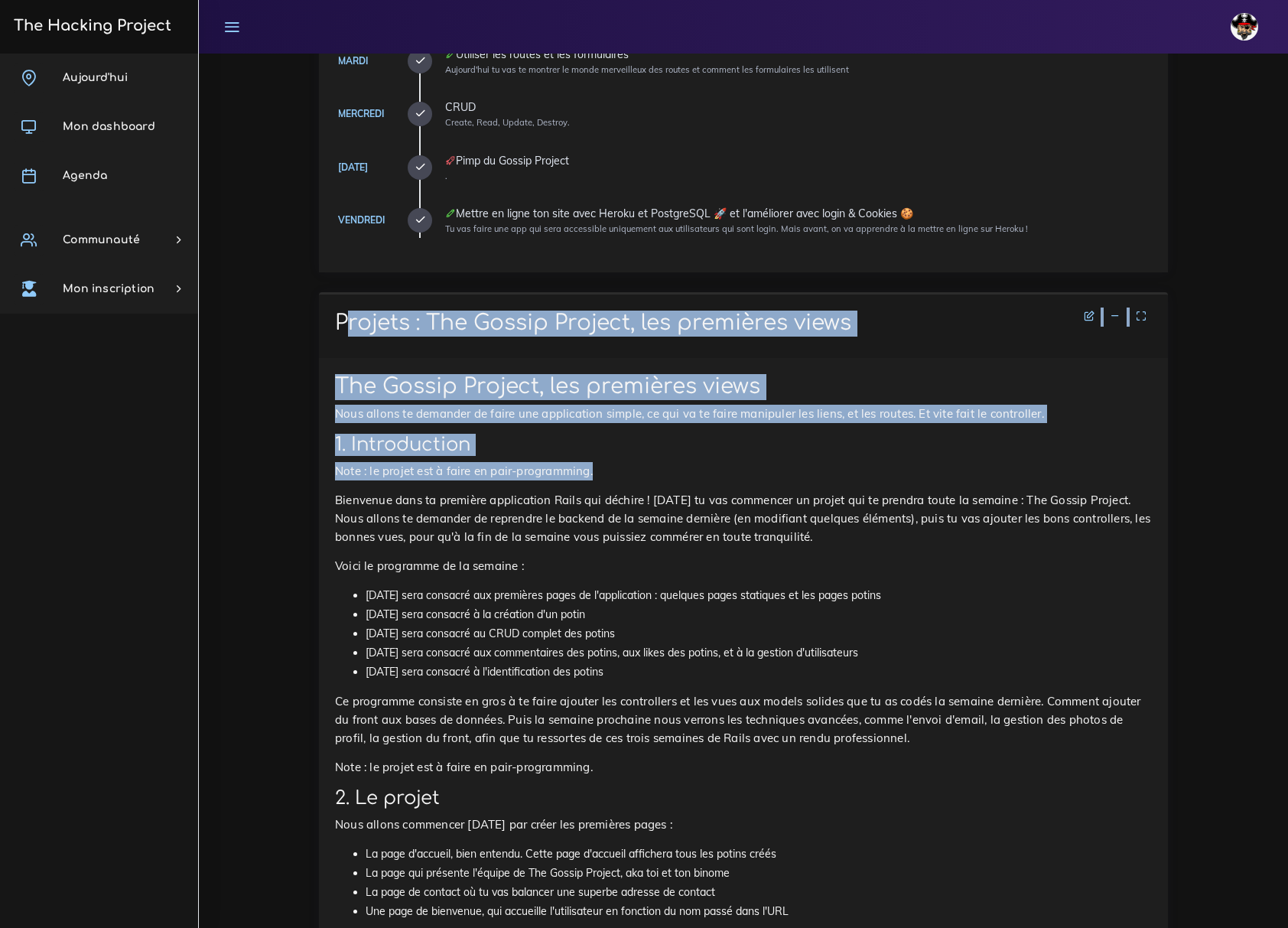
drag, startPoint x: 340, startPoint y: 312, endPoint x: 860, endPoint y: 456, distance: 539.6
click at [1115, 307] on li at bounding box center [1115, 317] width 23 height 19
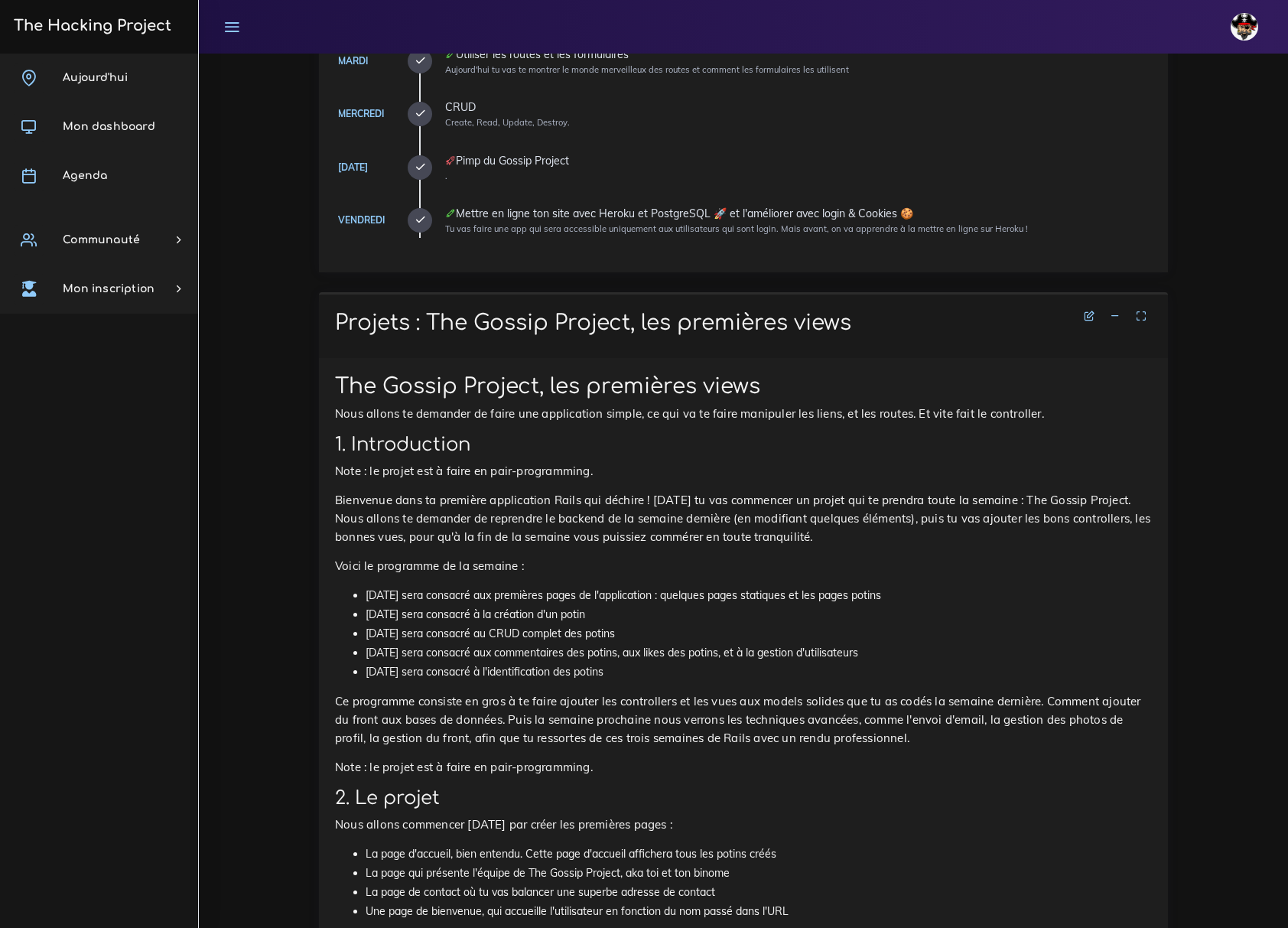
click at [1115, 318] on icon at bounding box center [1114, 315] width 11 height 11
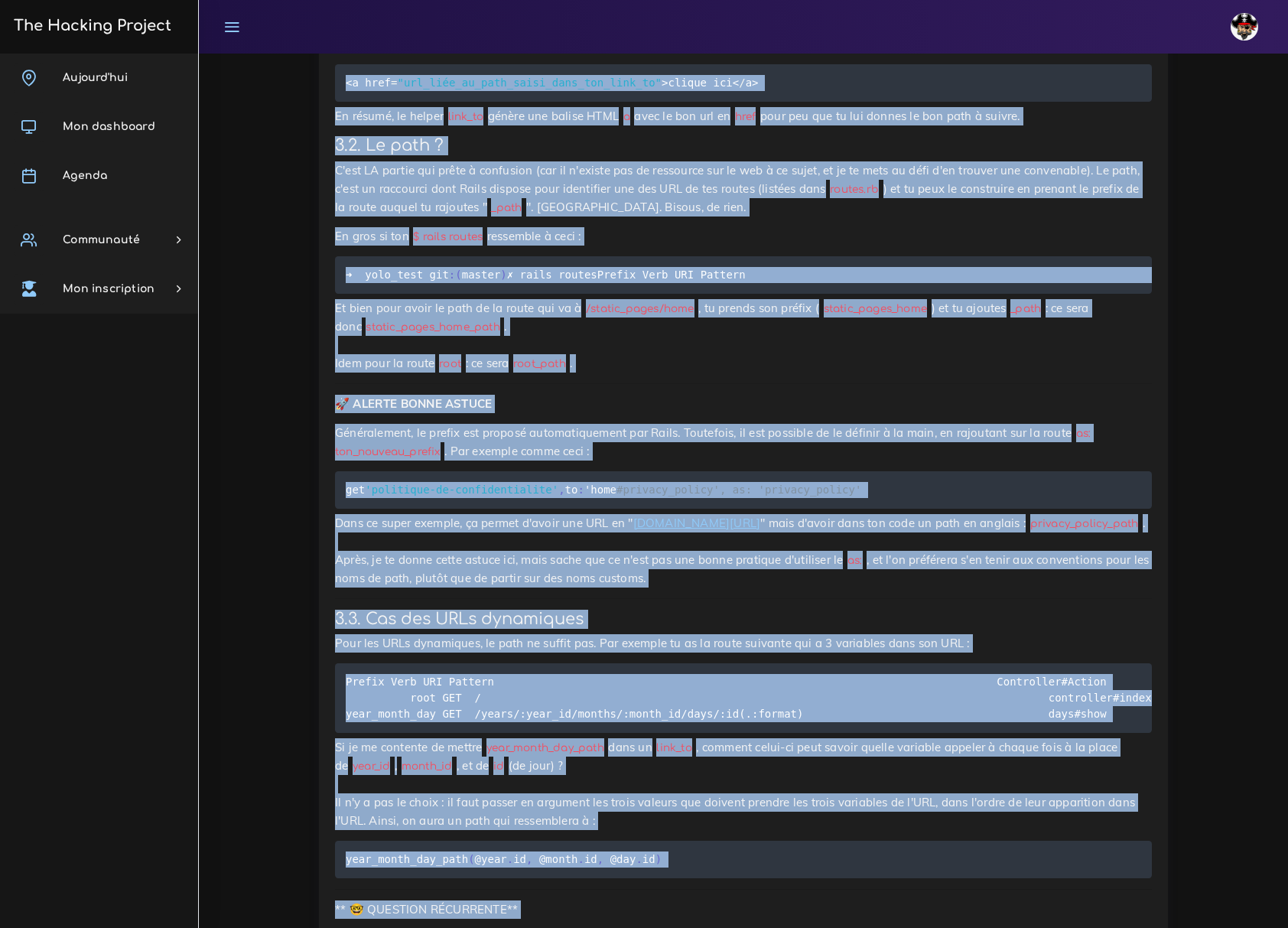
scroll to position [10762, 0]
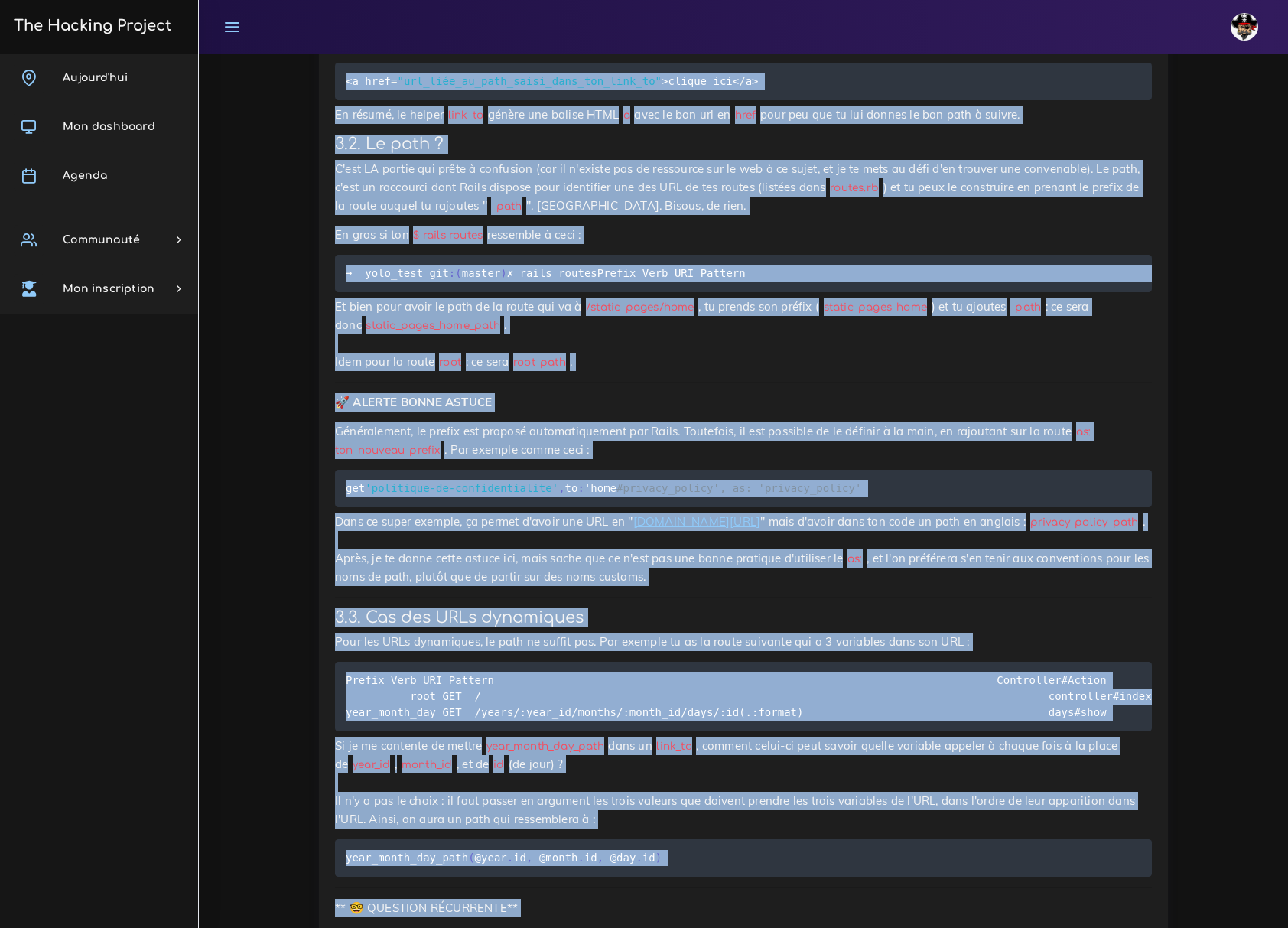
drag, startPoint x: 347, startPoint y: 200, endPoint x: 1022, endPoint y: 842, distance: 931.6
copy div "Ressource : Avant de commencer cette 6ème semaine Avant de commencer cette 6ème…"
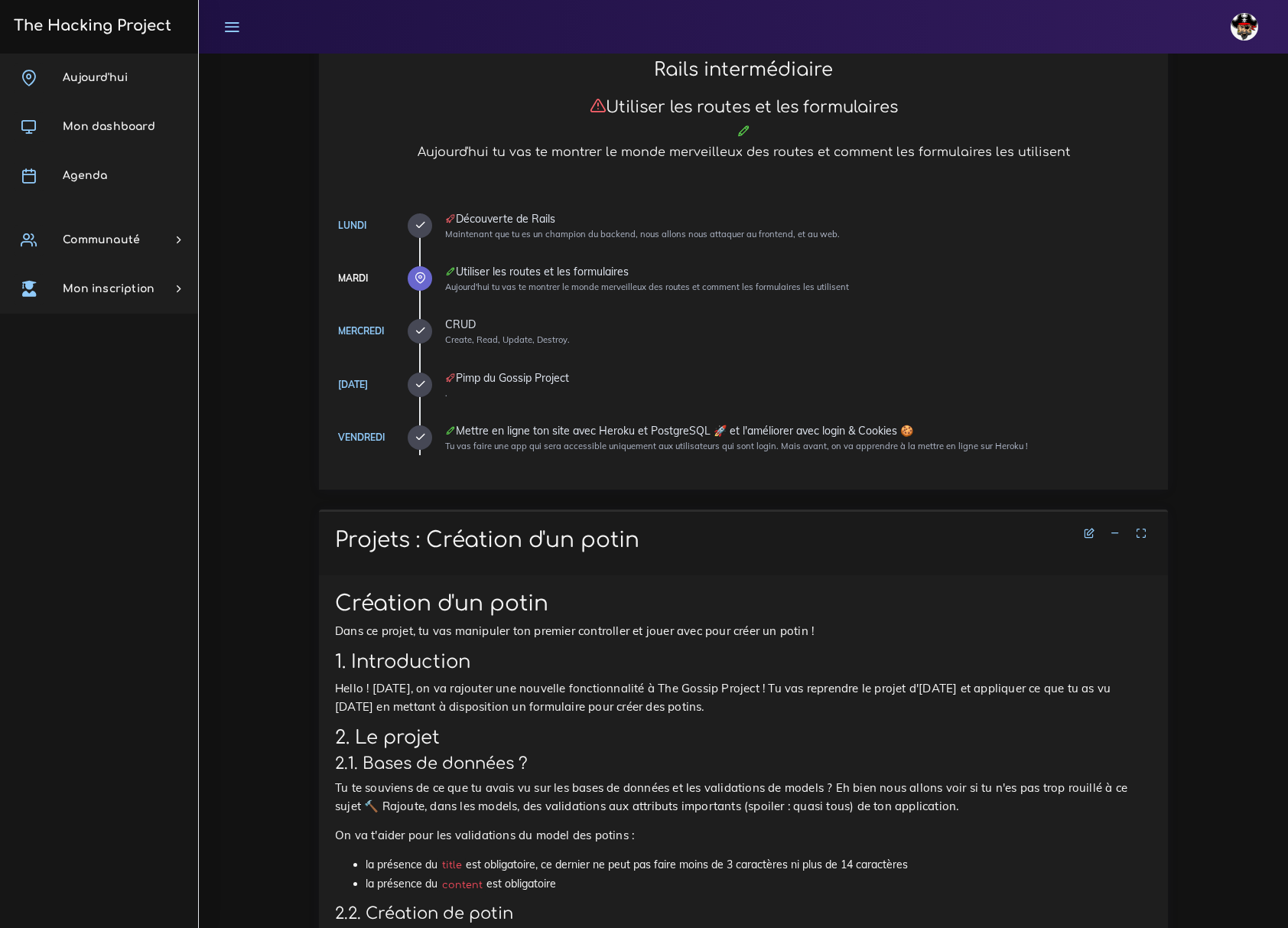
scroll to position [408, 0]
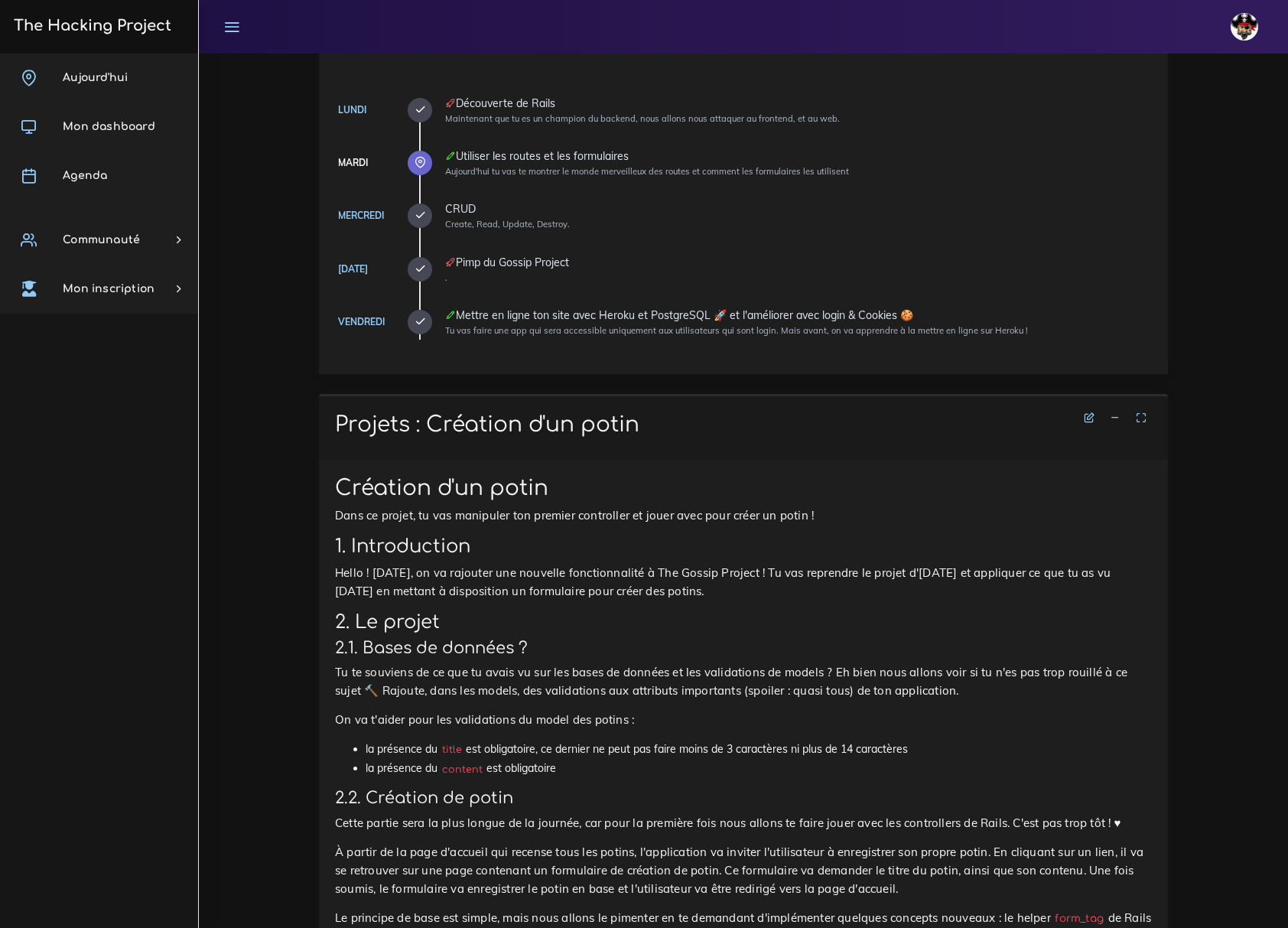
click at [1115, 416] on icon at bounding box center [1114, 417] width 11 height 11
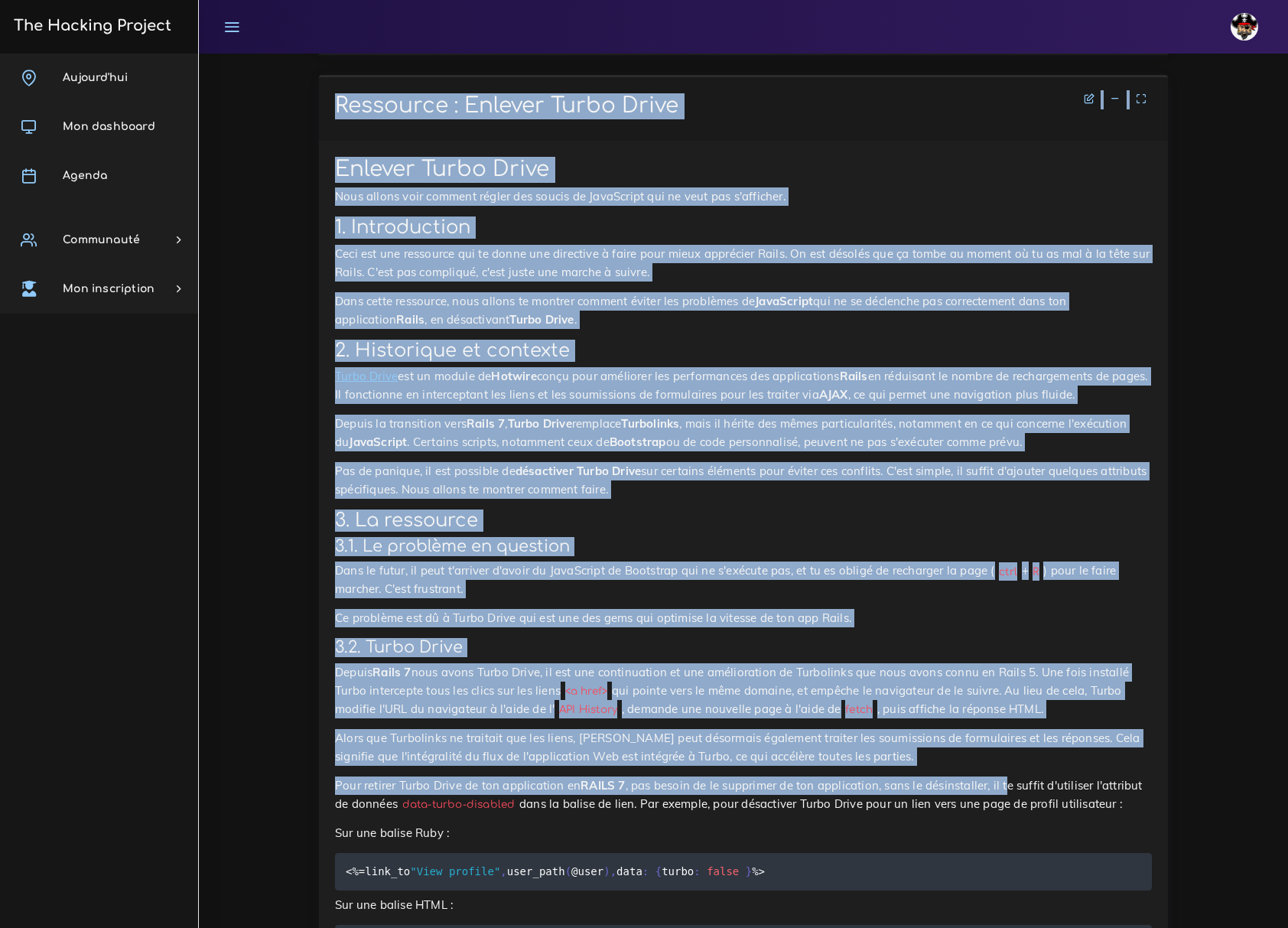
scroll to position [8261, 0]
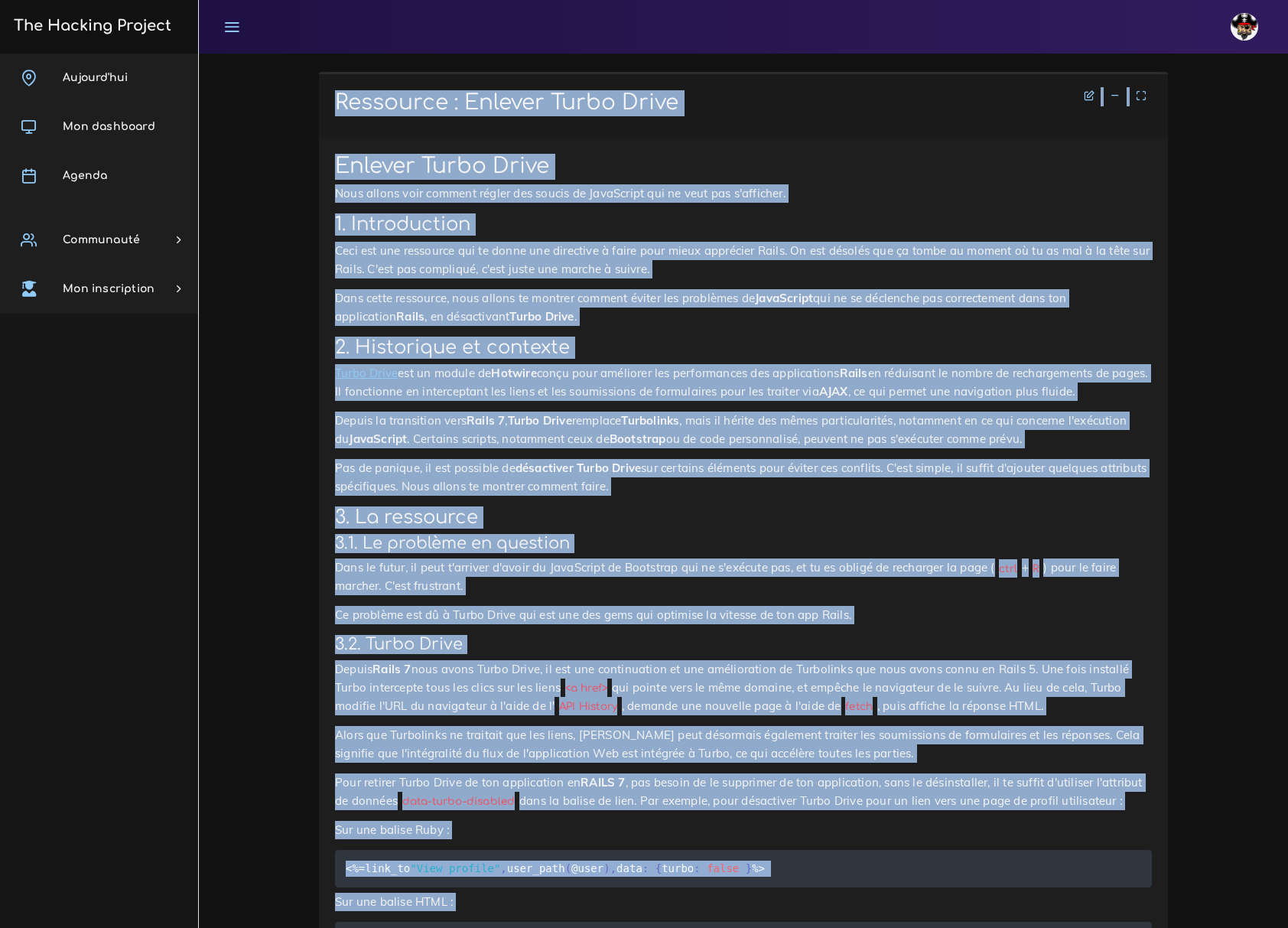
drag, startPoint x: 337, startPoint y: 505, endPoint x: 1115, endPoint y: 847, distance: 849.9
copy div "Loremipsu : Dol sitametcons ADIP el SEDD eiusmodtem inc Utlabo et Doloremagna A…"
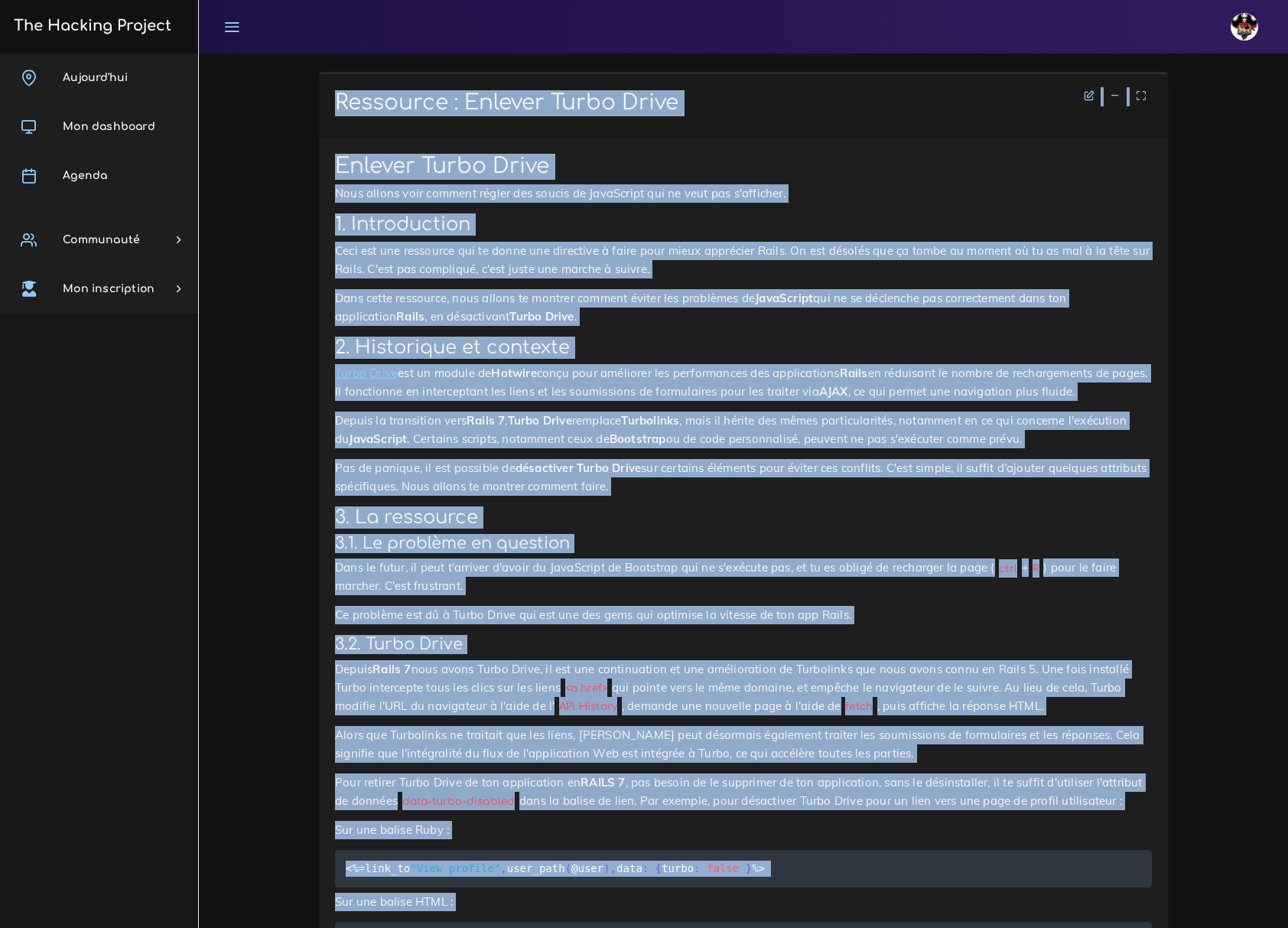
click at [310, 262] on div "Ressource : Enlever Turbo Drive Enlever Turbo Drive Nous allons voir comment ré…" at bounding box center [743, 620] width 872 height 1097
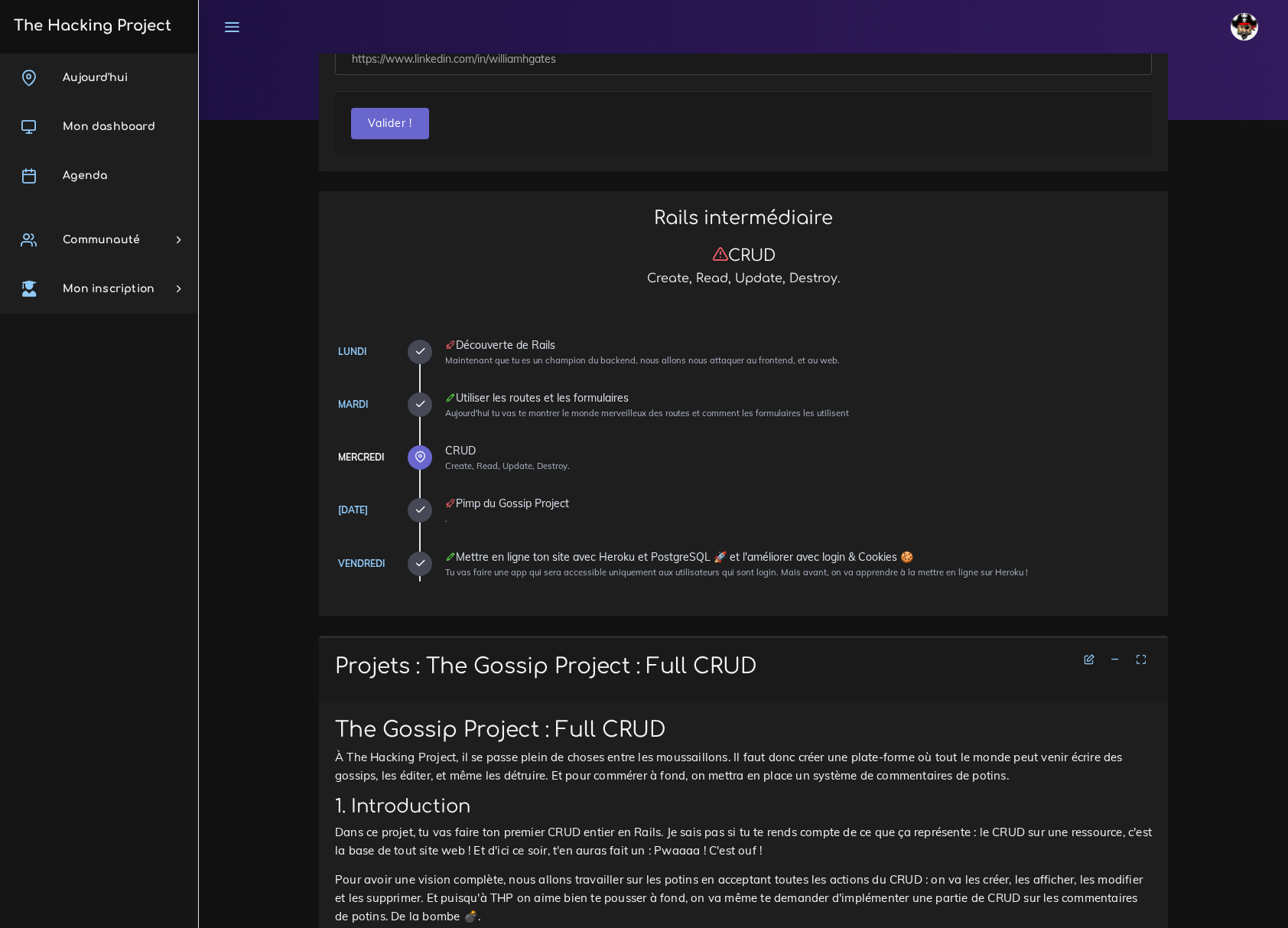
scroll to position [306, 0]
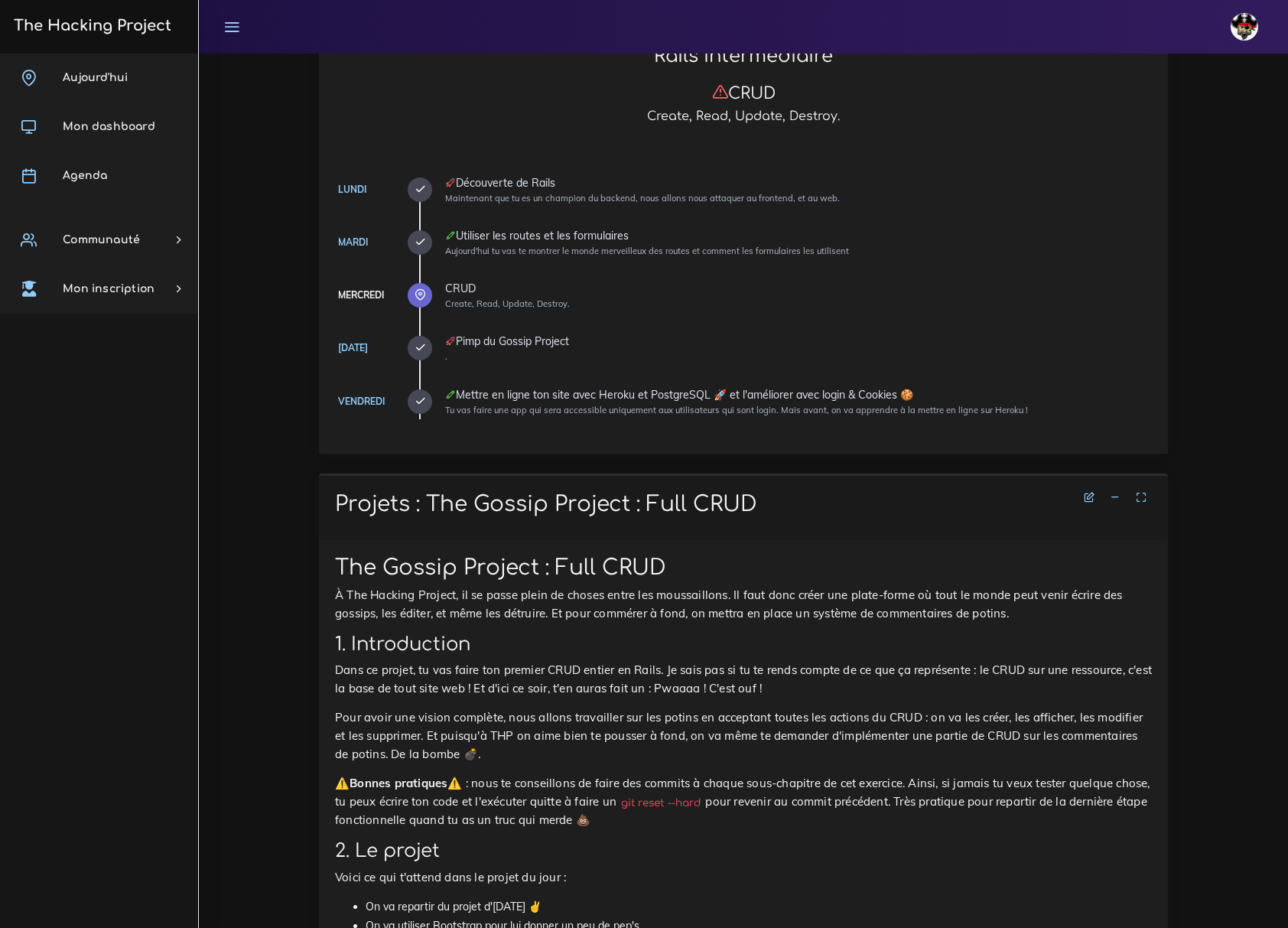
click at [1116, 496] on icon at bounding box center [1114, 496] width 11 height 11
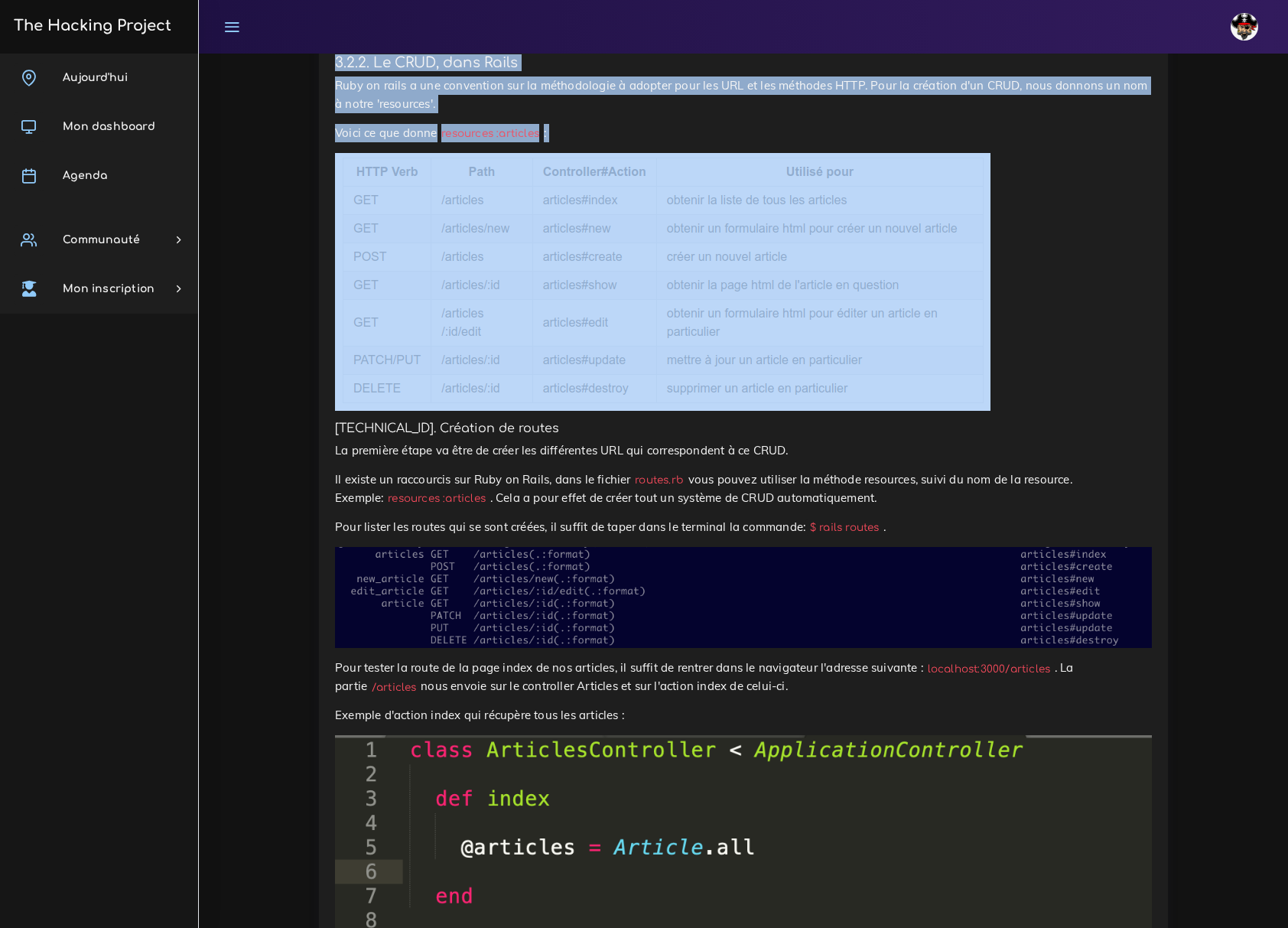
scroll to position [1427, 0]
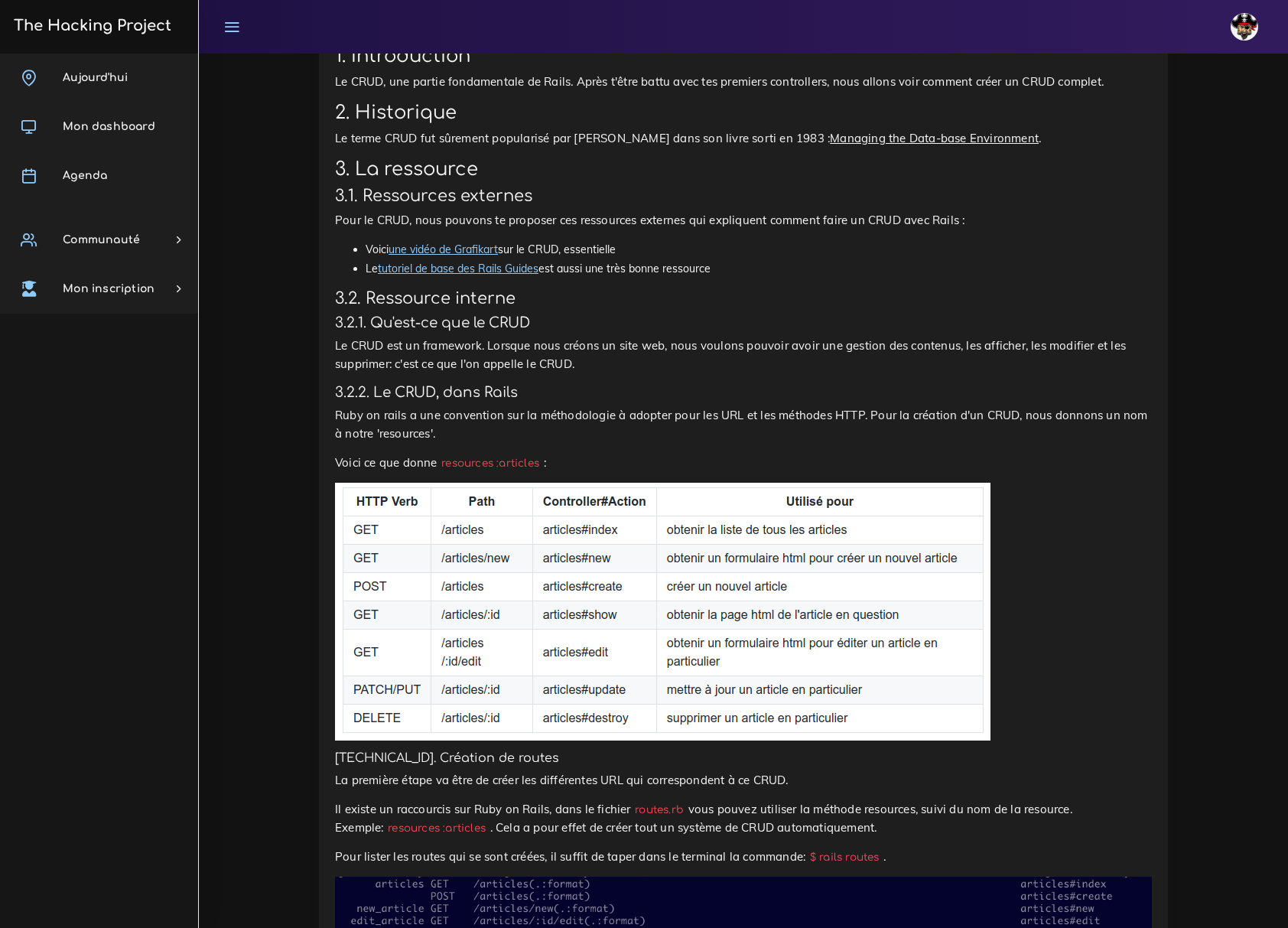
scroll to position [713, 0]
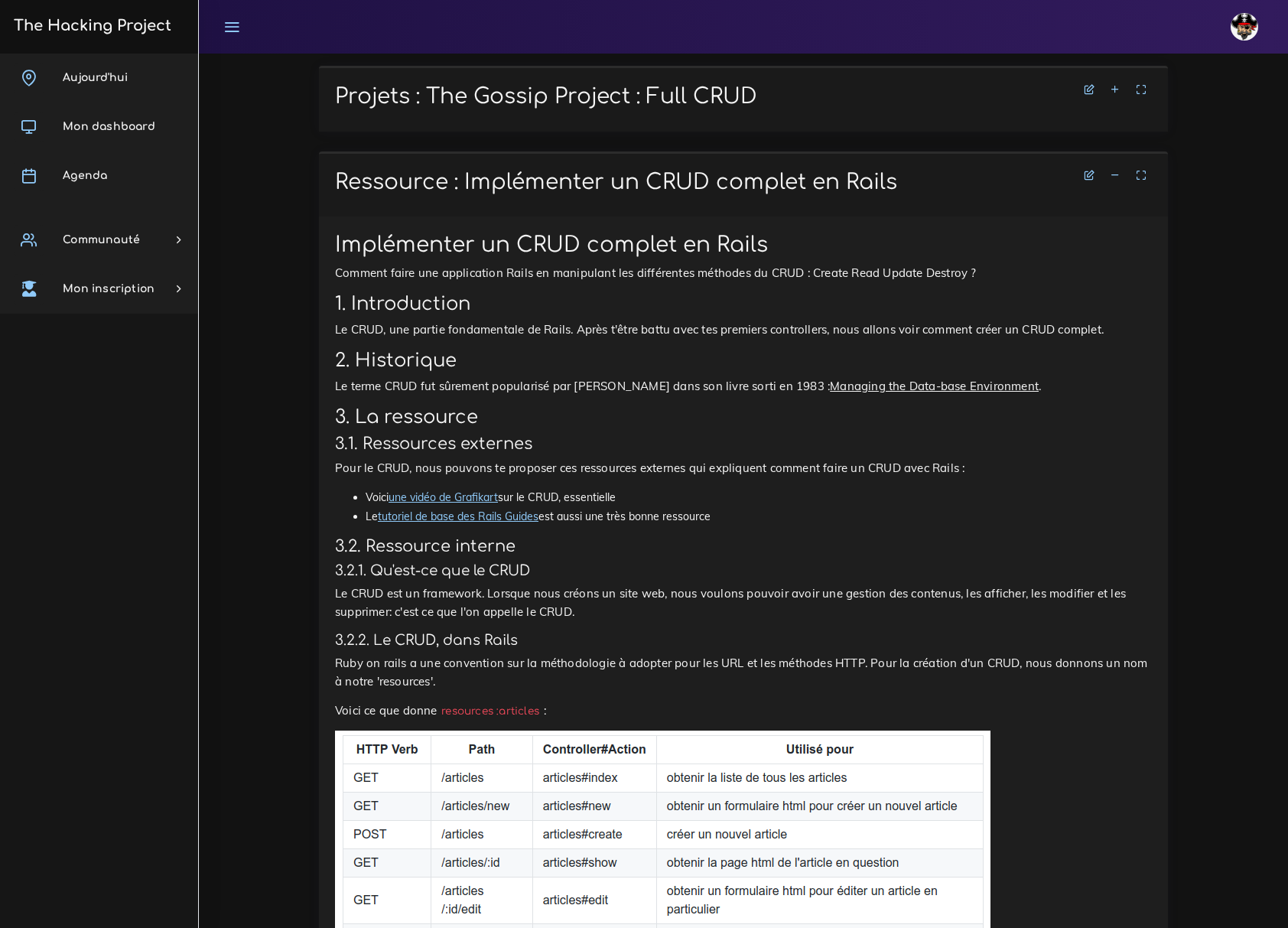
click at [335, 170] on h1 "Ressource : Implémenter un CRUD complet en Rails" at bounding box center [743, 182] width 816 height 26
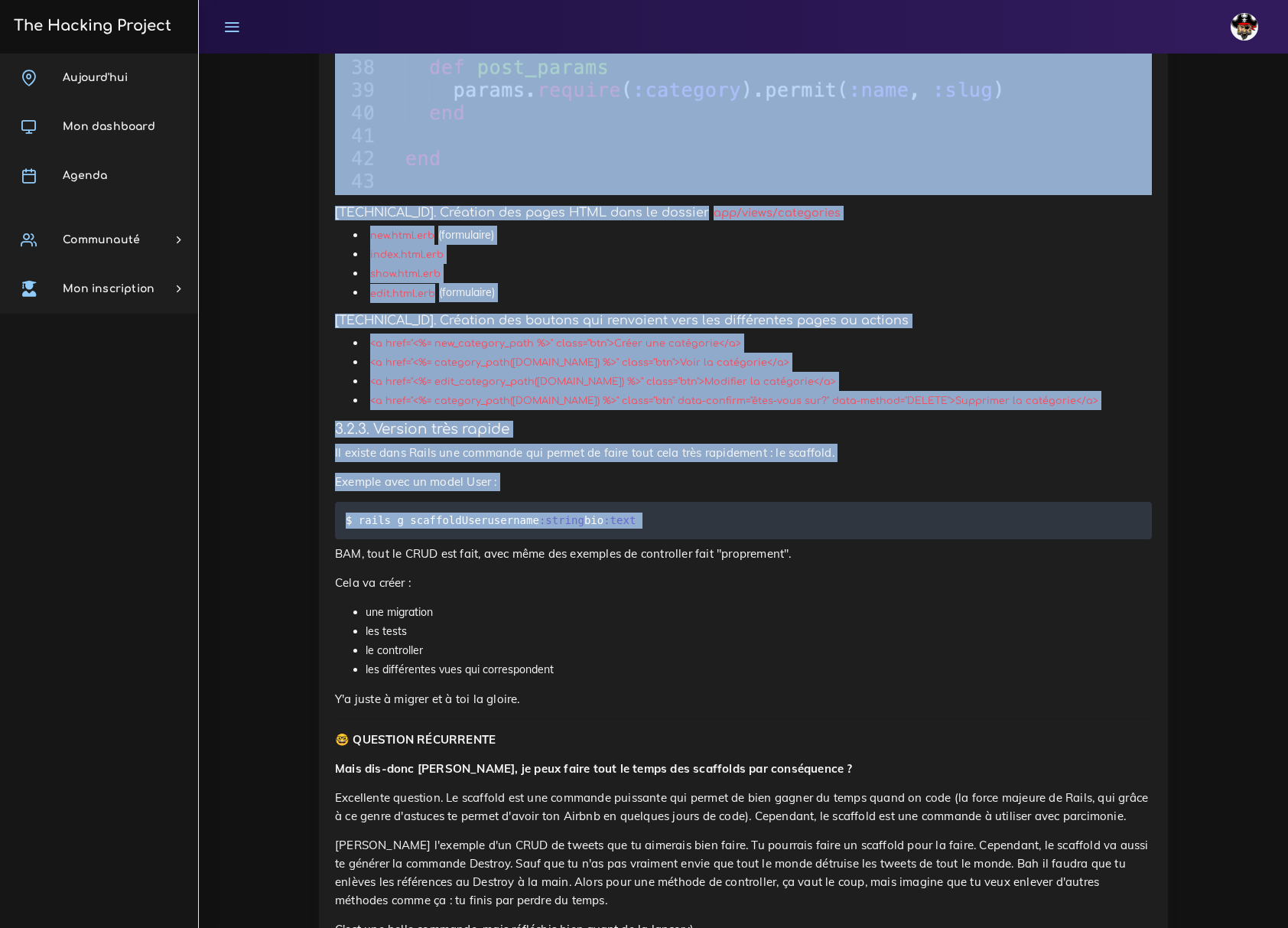
scroll to position [6586, 0]
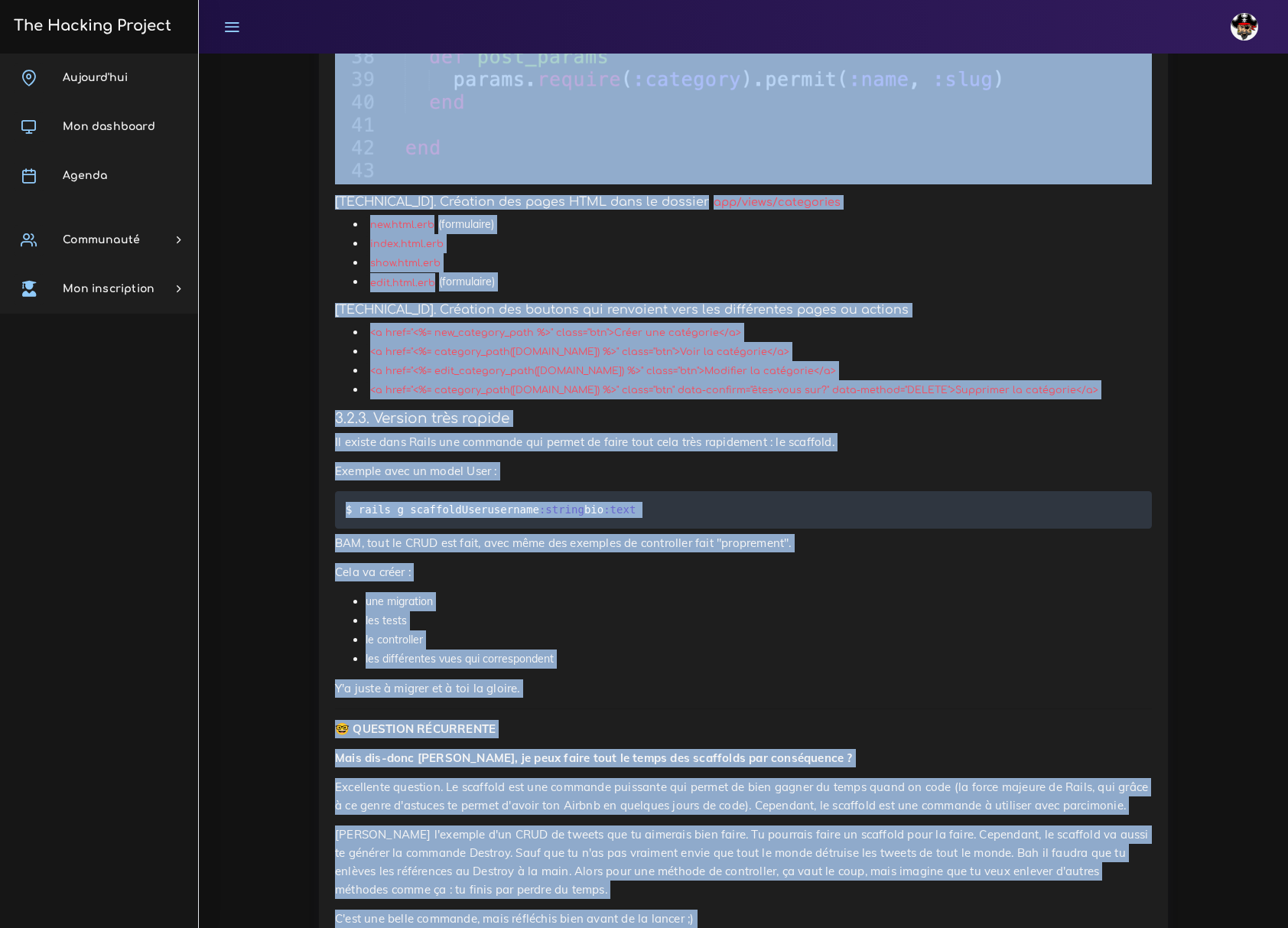
drag, startPoint x: 333, startPoint y: 169, endPoint x: 919, endPoint y: 839, distance: 890.1
copy div "Ressource : Implémenter un CRUD complet en Rails Implémenter un CRUD complet en…"
click at [1148, 649] on li "les différentes vues qui correspondent" at bounding box center [758, 659] width 786 height 19
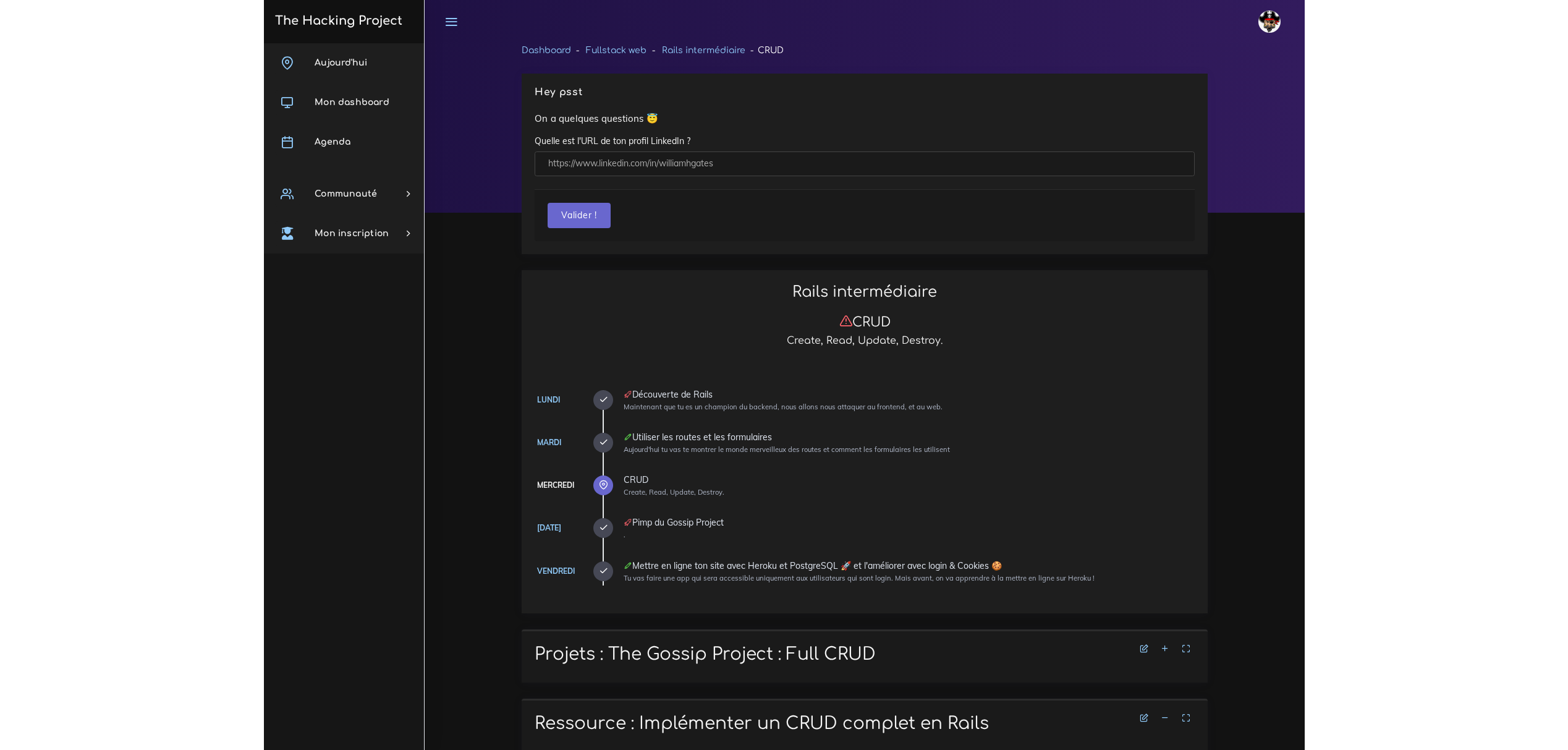
scroll to position [0, 0]
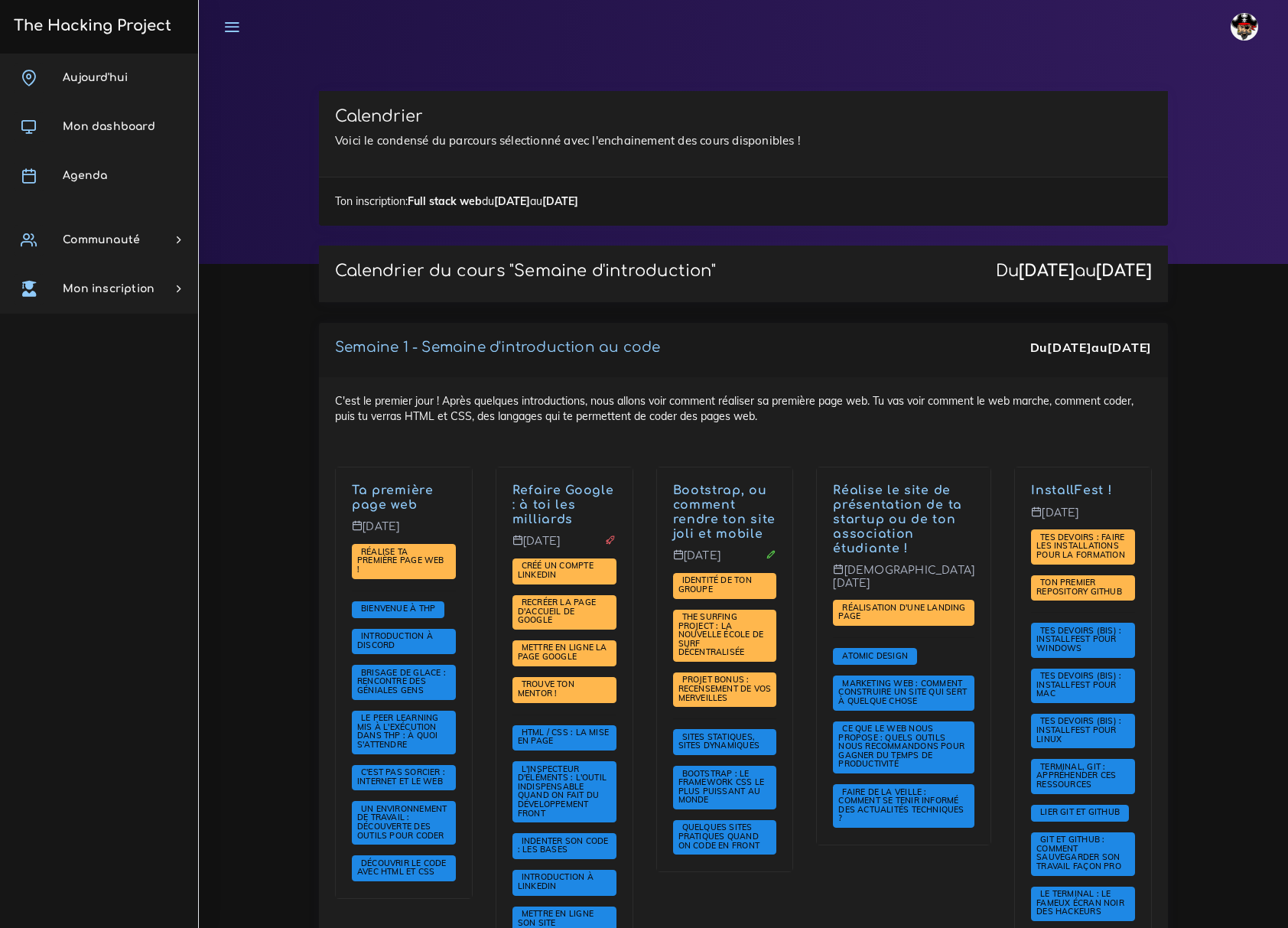
scroll to position [2752, 0]
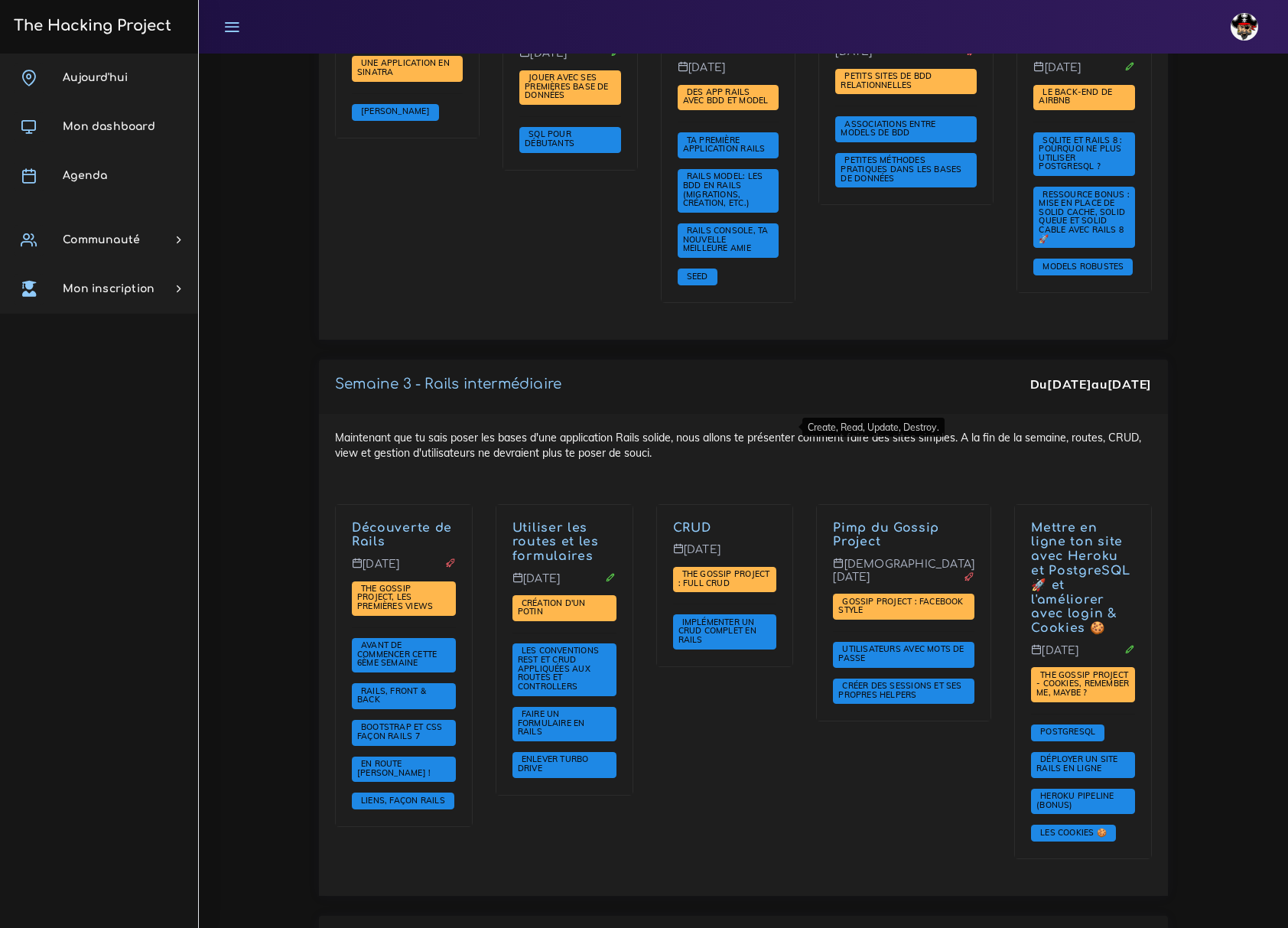
click at [892, 413] on div "Maintenant que tu sais poser les bases d'une application Rails solide, nous all…" at bounding box center [743, 654] width 849 height 482
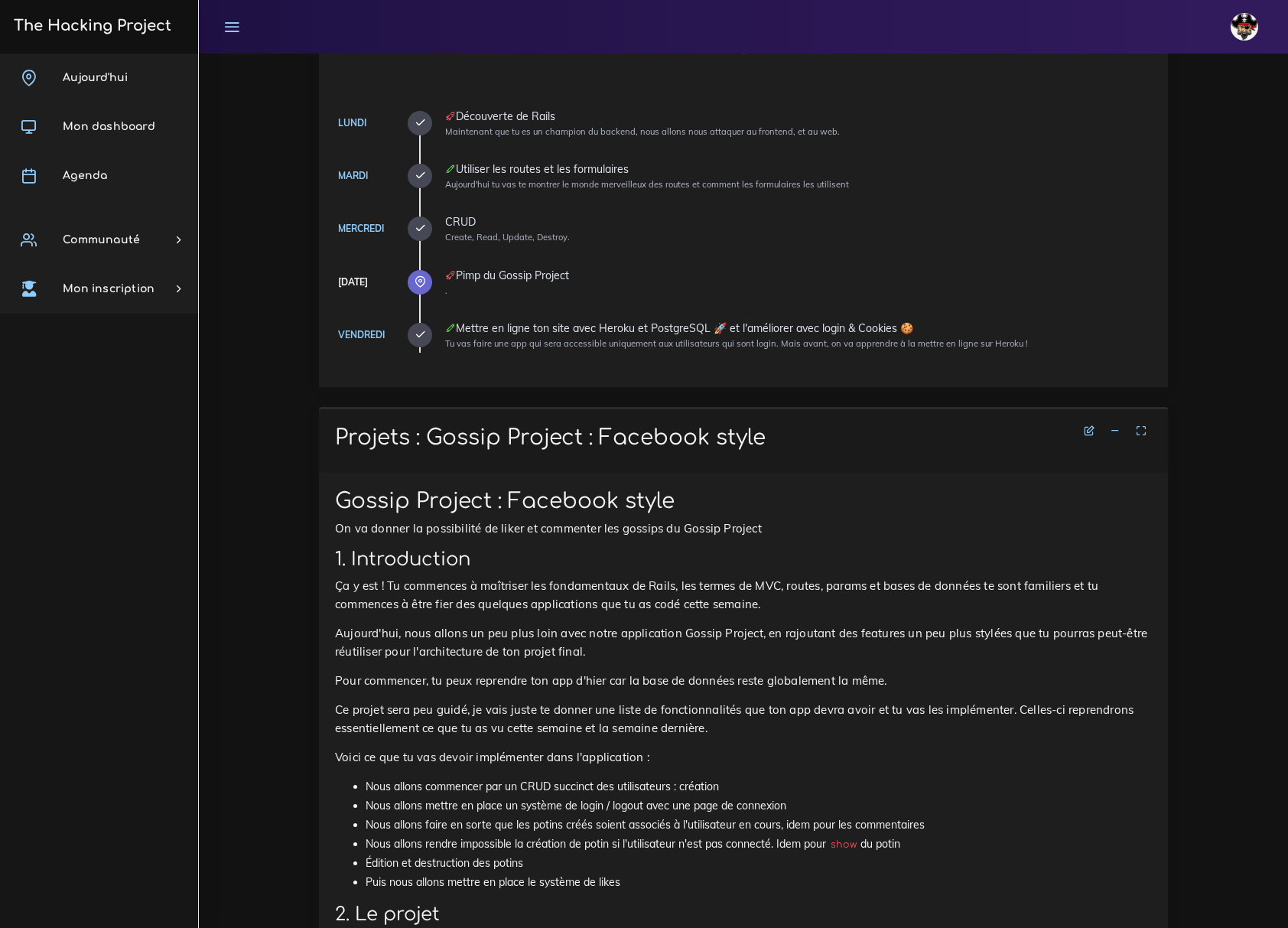
scroll to position [408, 0]
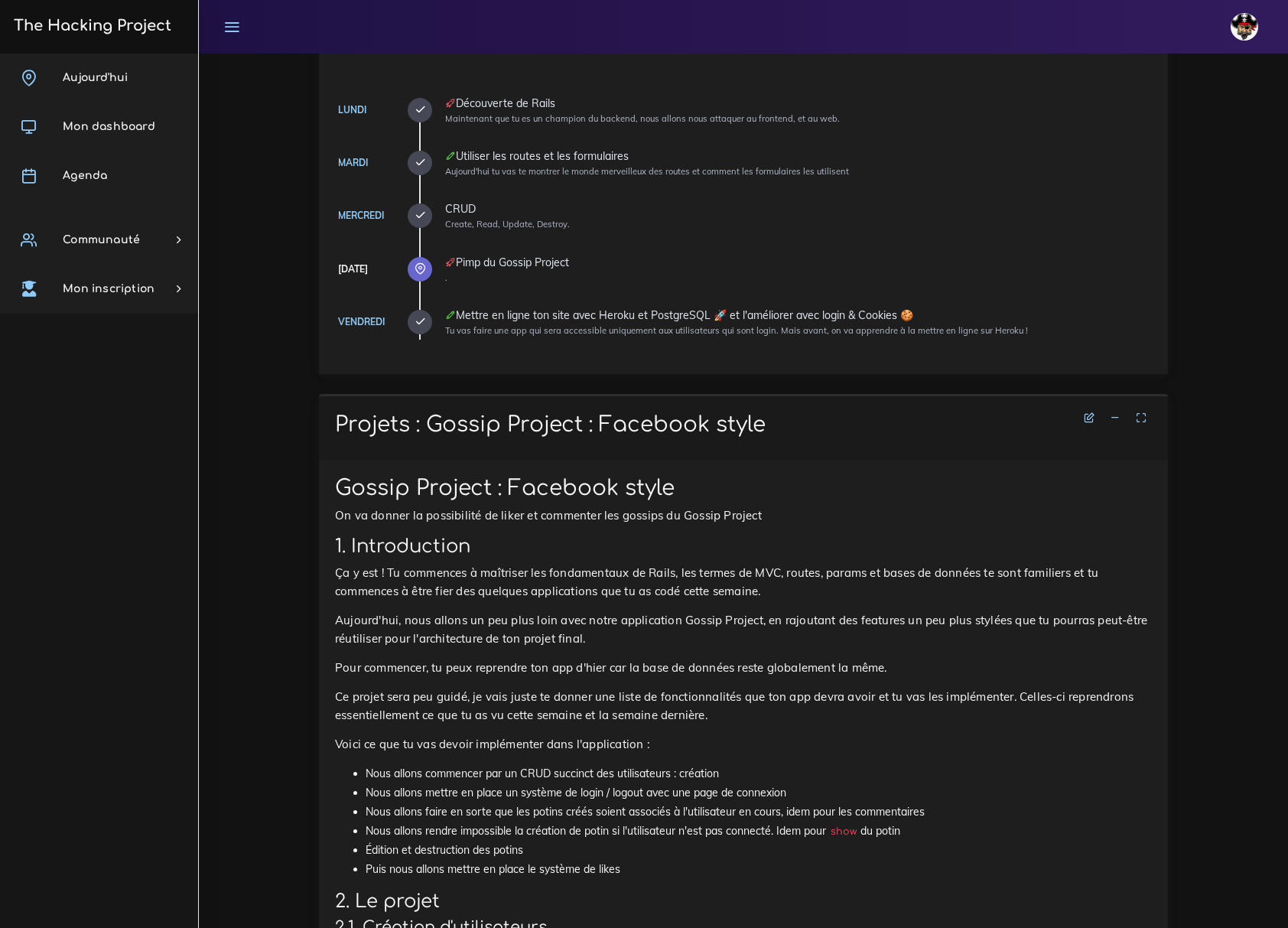
click at [1115, 412] on icon at bounding box center [1114, 417] width 11 height 11
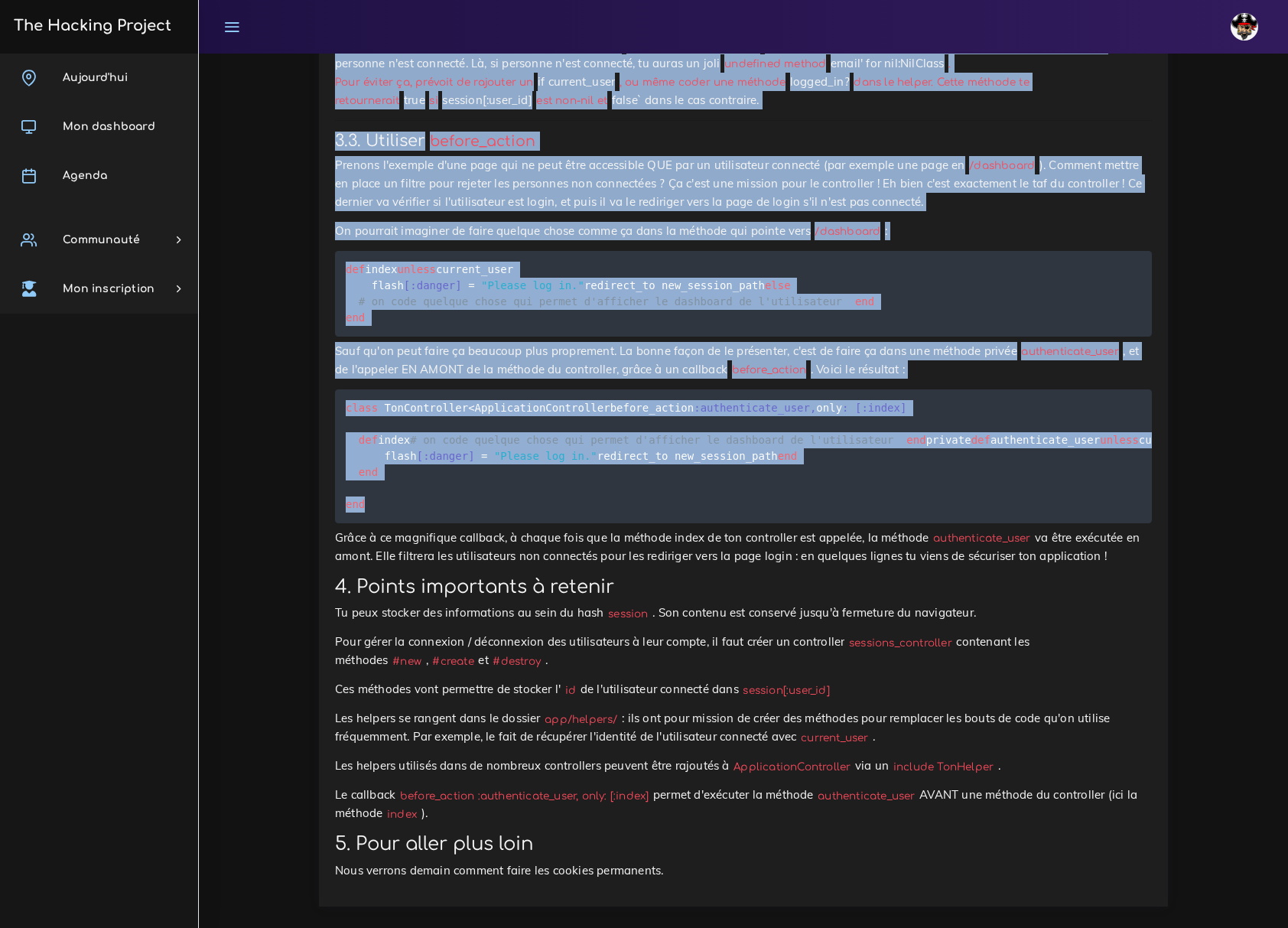
scroll to position [6838, 0]
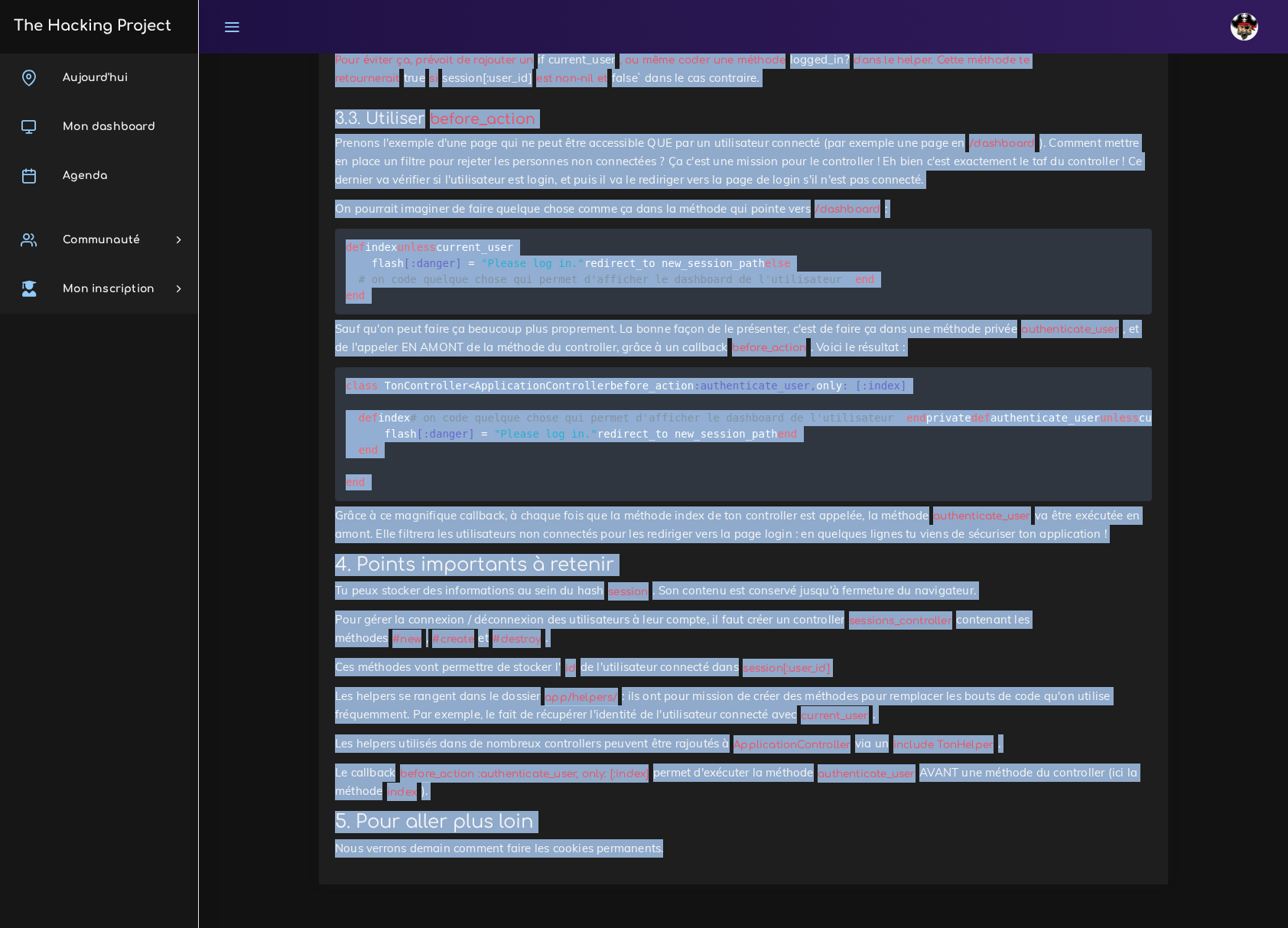
drag, startPoint x: 334, startPoint y: 494, endPoint x: 686, endPoint y: 839, distance: 492.9
copy div "Loremipsu : Dolorsitamet cons adip el seddo Eiusmodtempo inci utla et dolor Mag…"
